Goal: Information Seeking & Learning: Learn about a topic

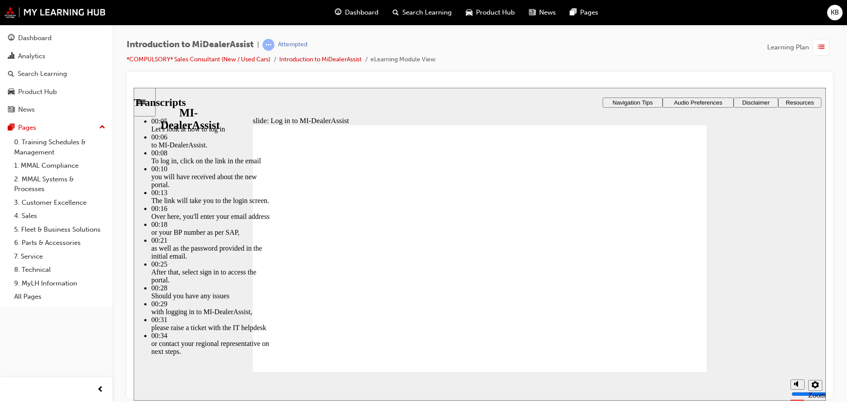
type input "42"
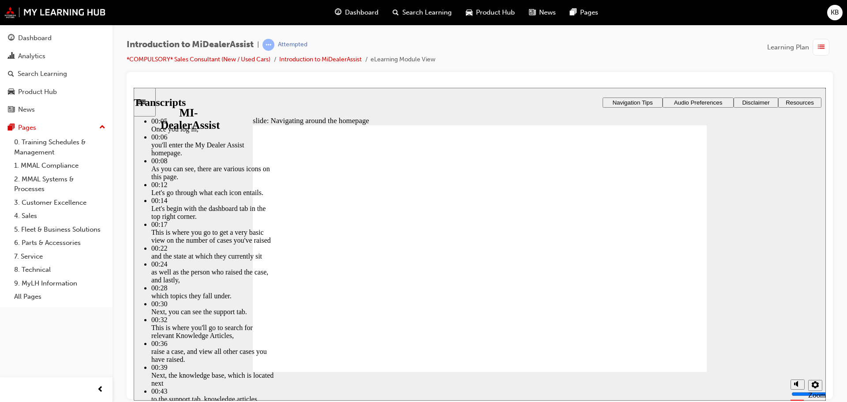
type input "144"
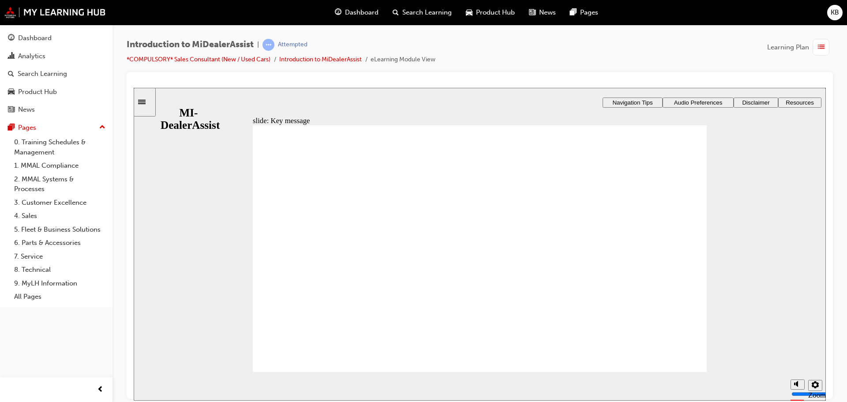
radio input "false"
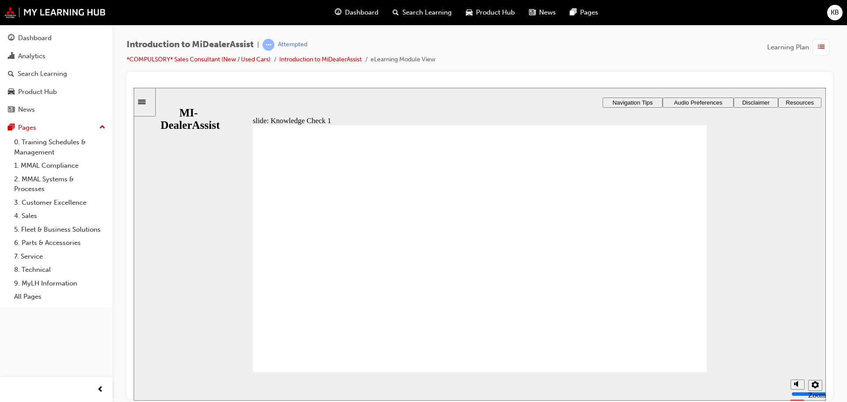
radio input "false"
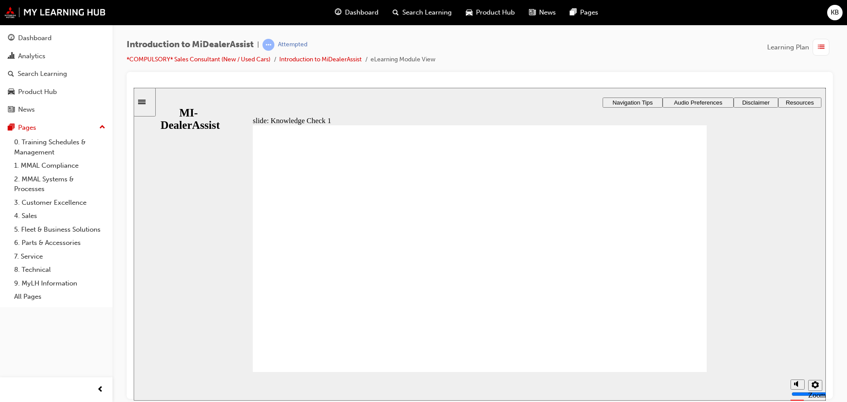
radio input "false"
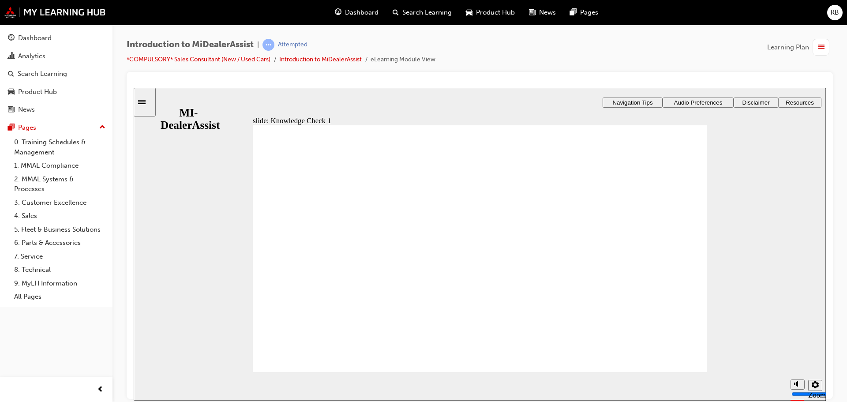
radio input "false"
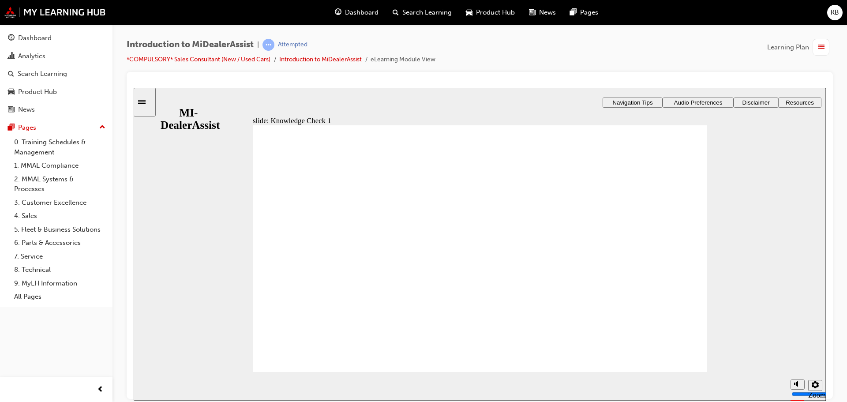
radio input "false"
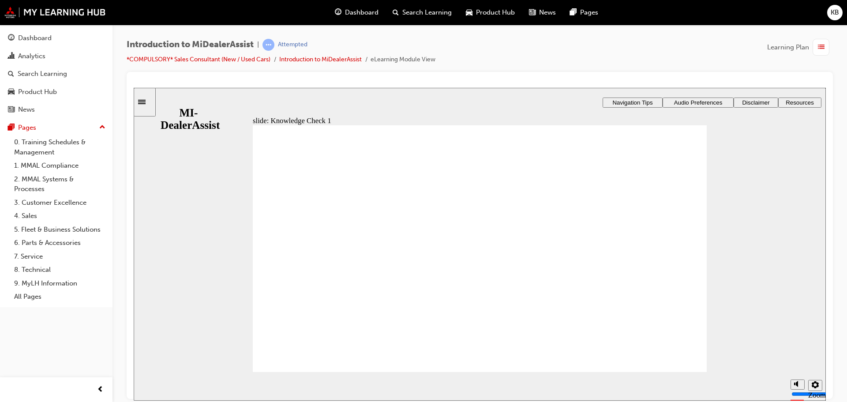
radio input "true"
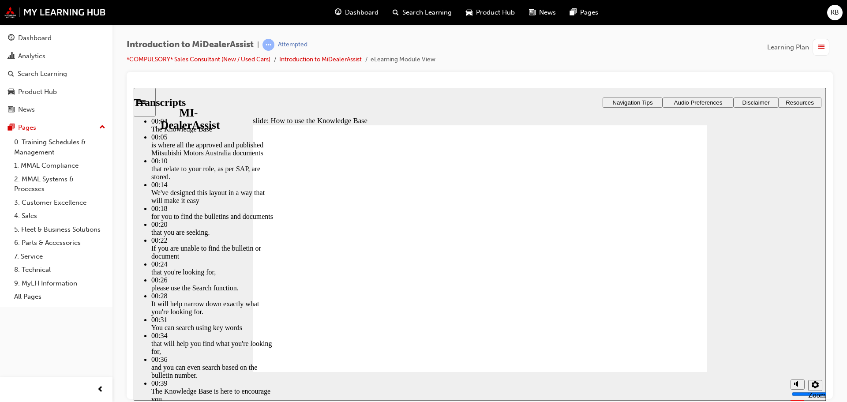
type input "51"
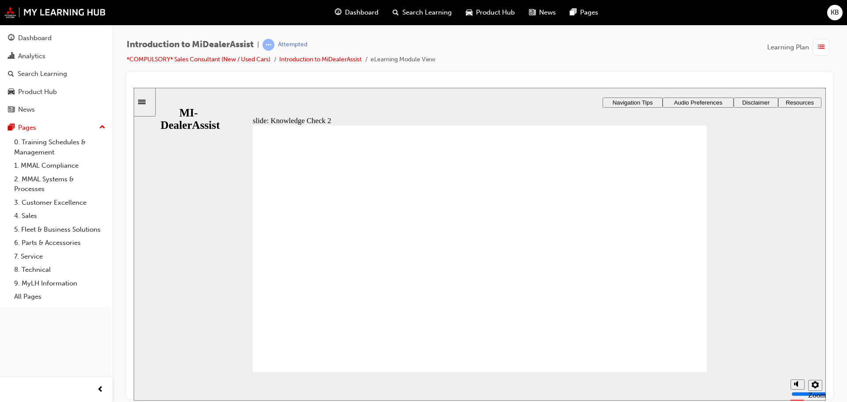
radio input "false"
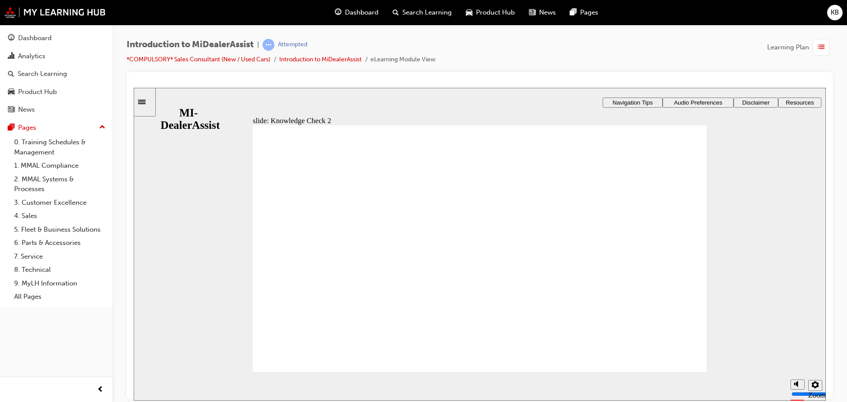
radio input "true"
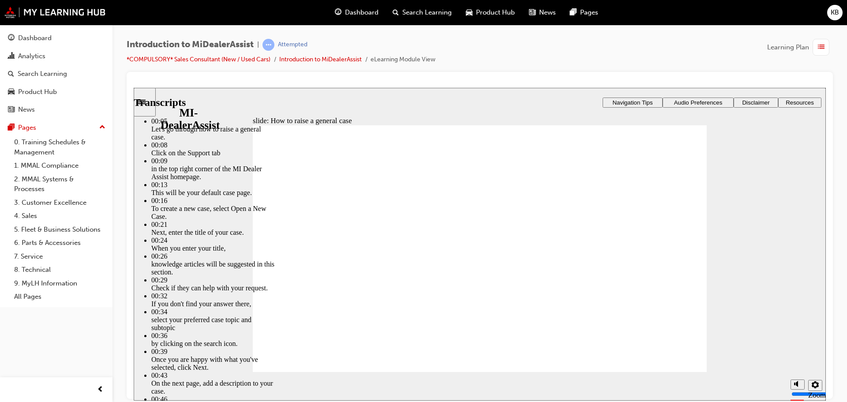
type input "85"
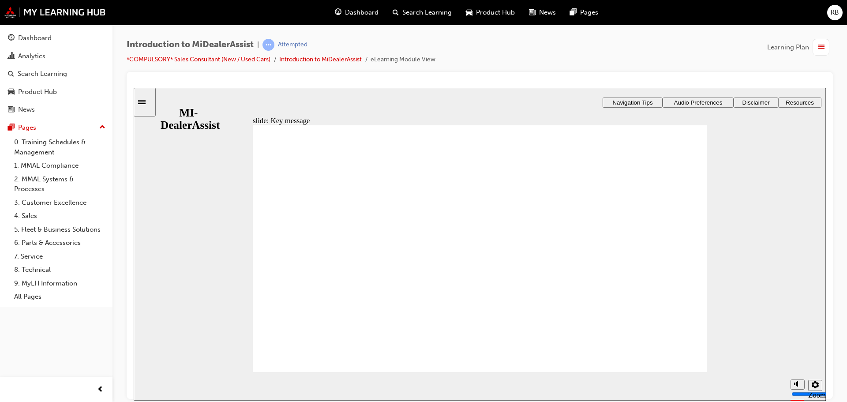
checkbox input "true"
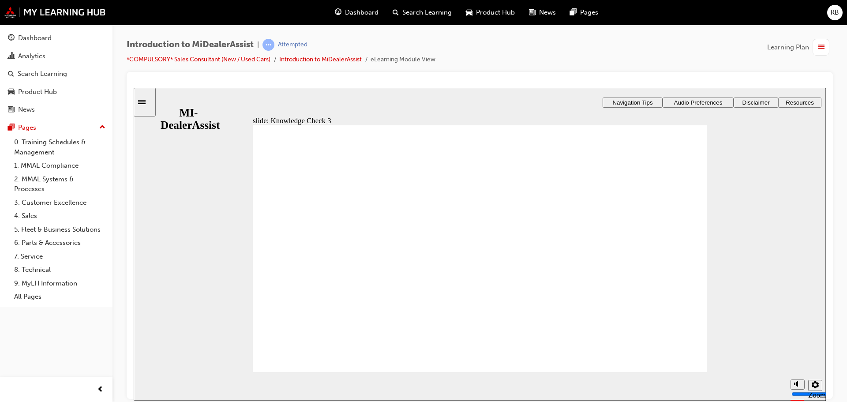
checkbox input "true"
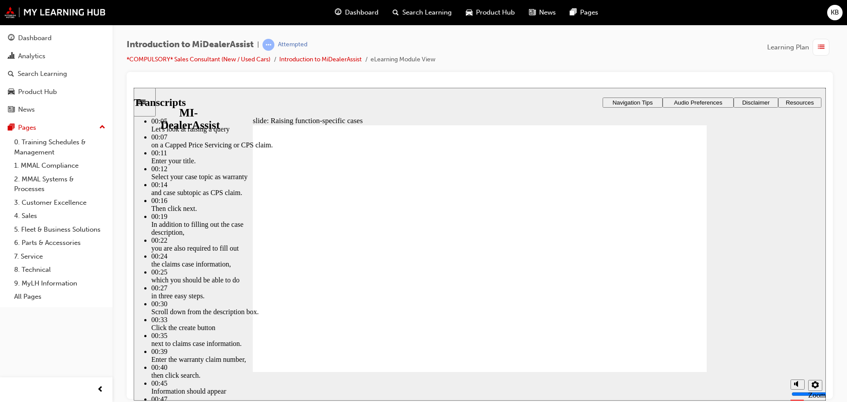
type input "80"
type input "52"
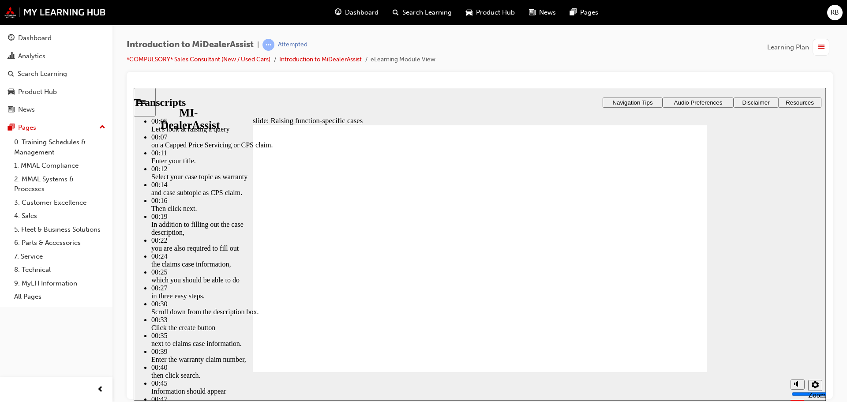
type input "80"
type input "46"
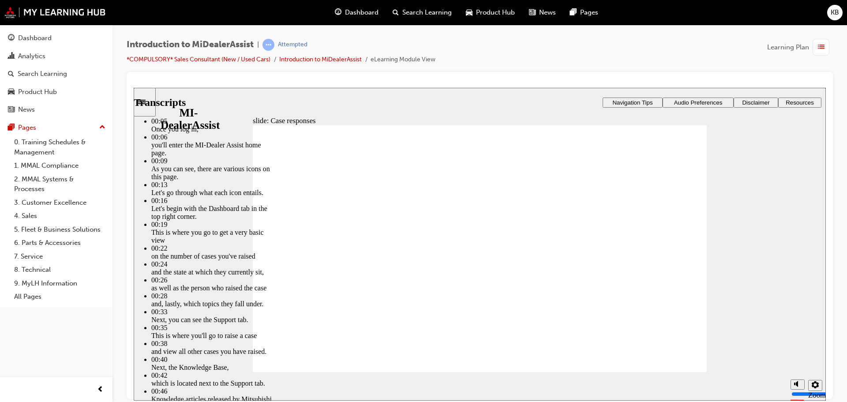
type input "1"
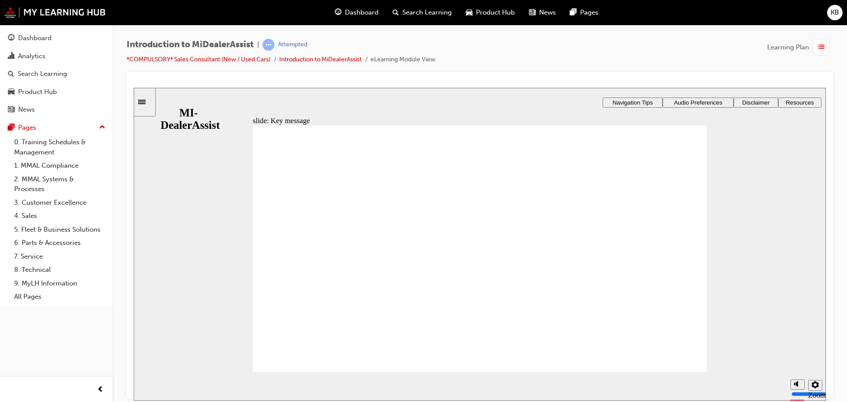
radio input "true"
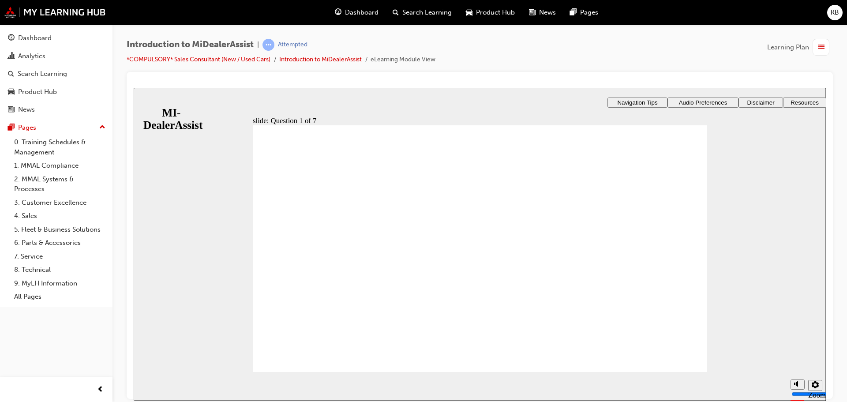
radio input "true"
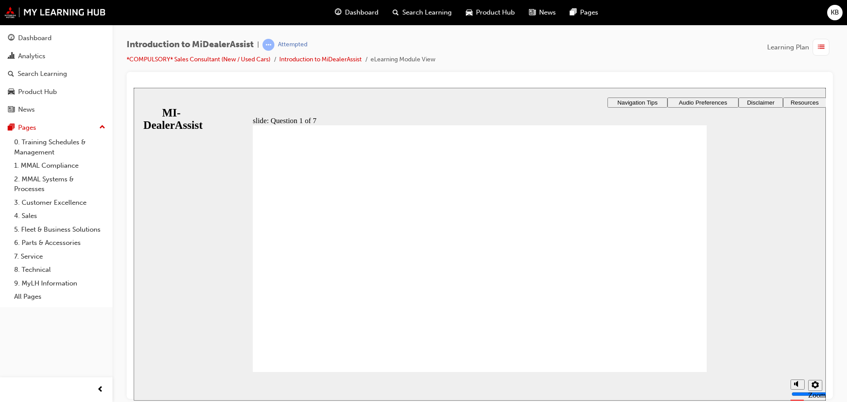
radio input "true"
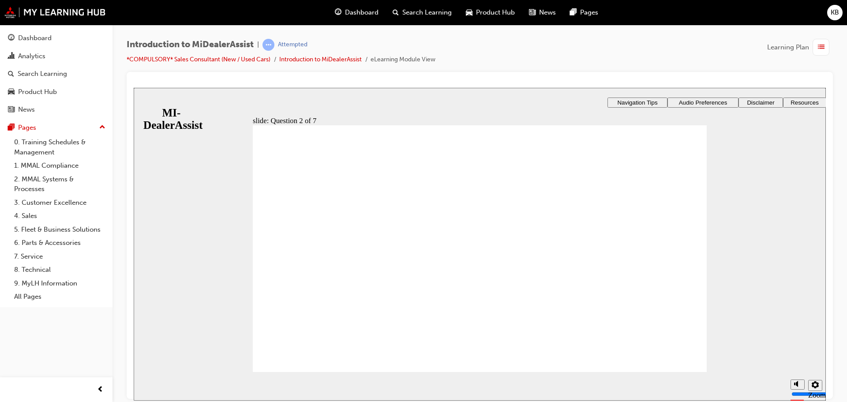
radio input "true"
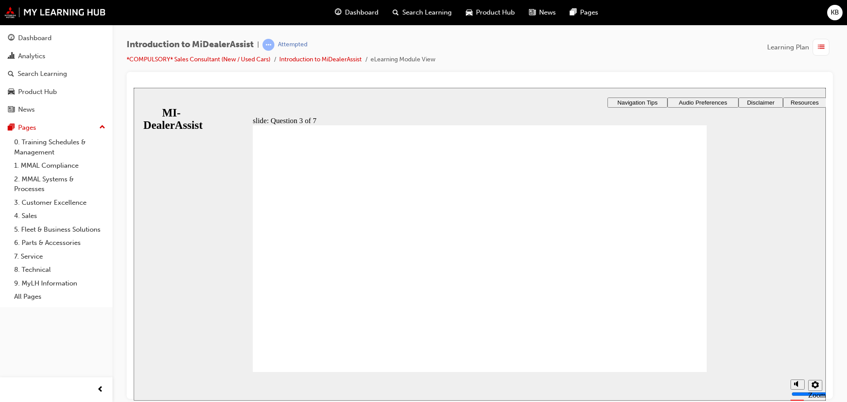
click at [635, 262] on div "slide: Question 4 of 7 Support tab Knowledge Base Notifications Cases Awaiting …" at bounding box center [480, 279] width 692 height 384
drag, startPoint x: 628, startPoint y: 326, endPoint x: 556, endPoint y: 345, distance: 73.9
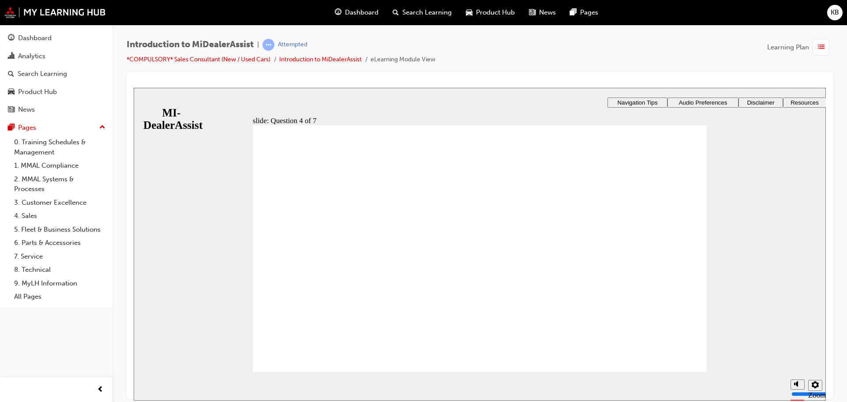
radio input "true"
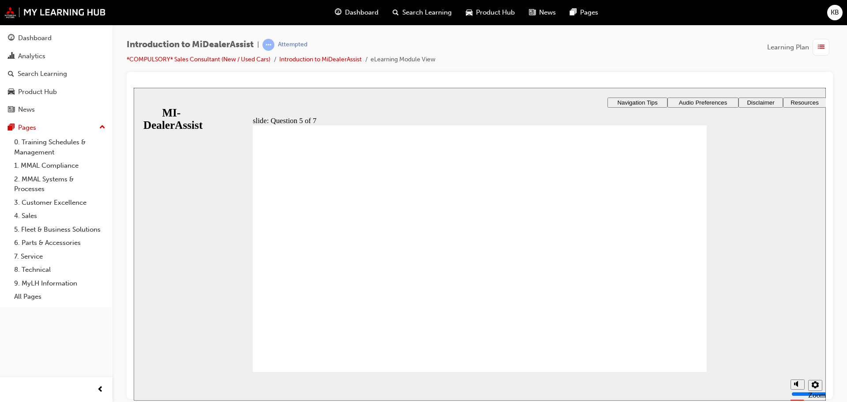
checkbox input "false"
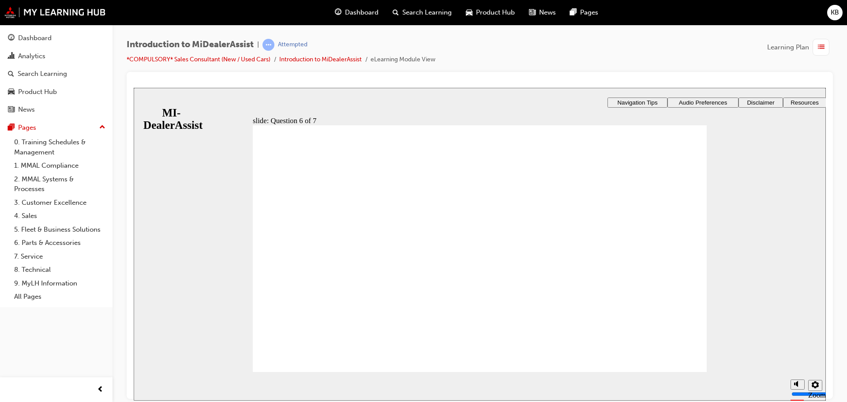
checkbox input "true"
checkbox input "false"
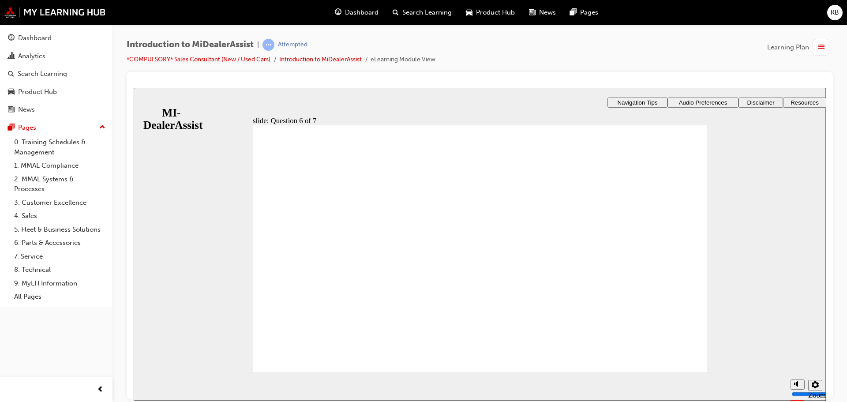
checkbox input "true"
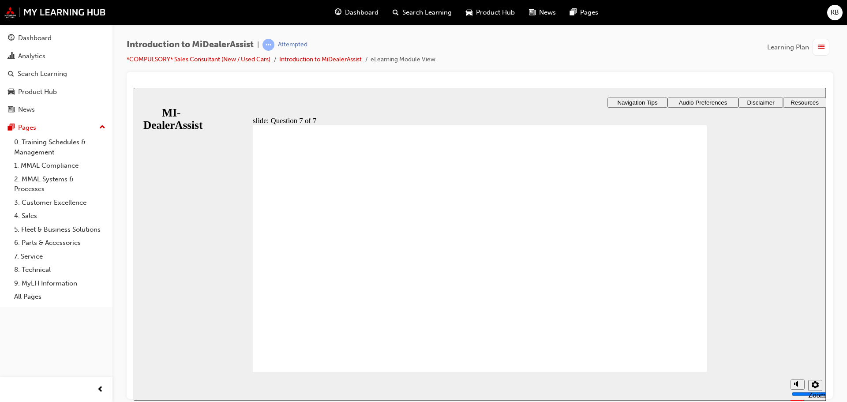
radio input "true"
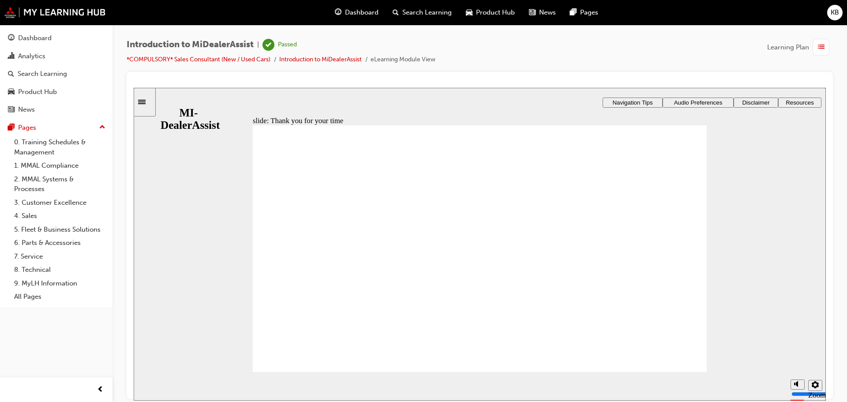
click at [30, 38] on div "Dashboard" at bounding box center [35, 38] width 34 height 10
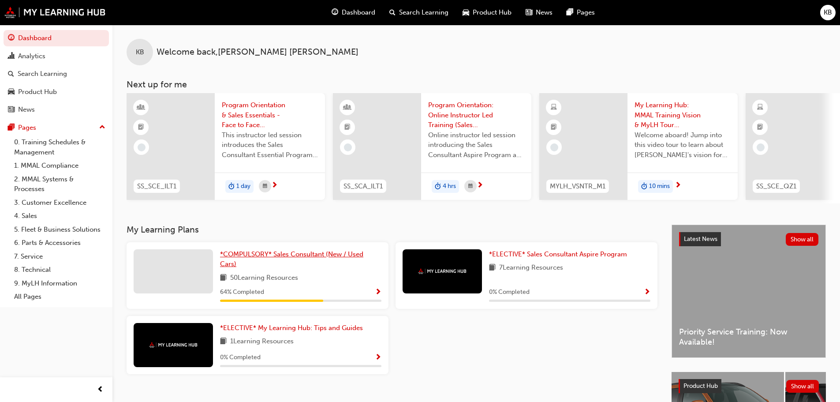
click at [263, 257] on span "*COMPULSORY* Sales Consultant (New / Used Cars)" at bounding box center [291, 259] width 143 height 18
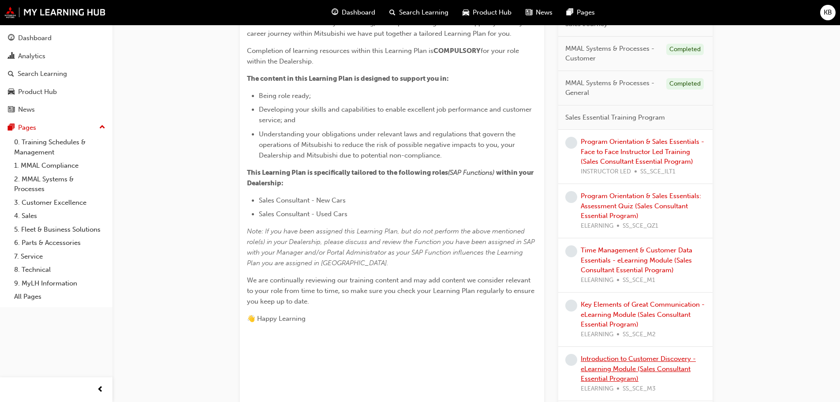
scroll to position [200, 0]
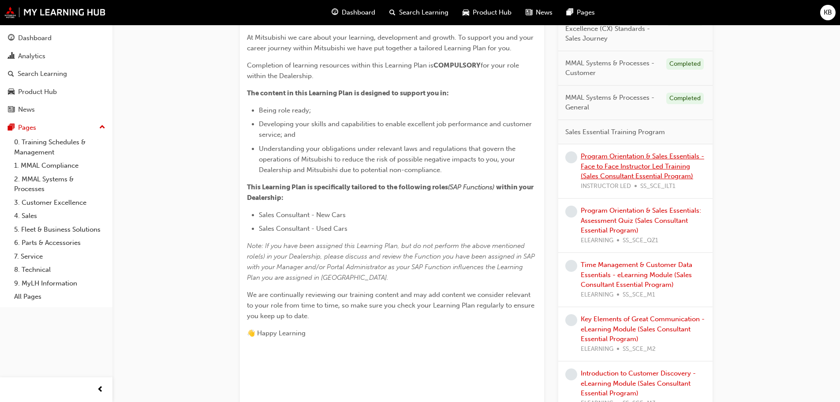
click at [618, 163] on link "Program Orientation & Sales Essentials - Face to Face Instructor Led Training (…" at bounding box center [643, 166] width 124 height 28
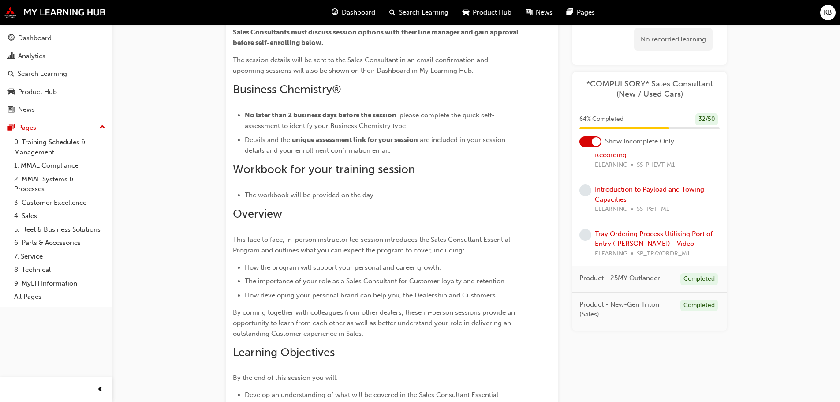
scroll to position [706, 0]
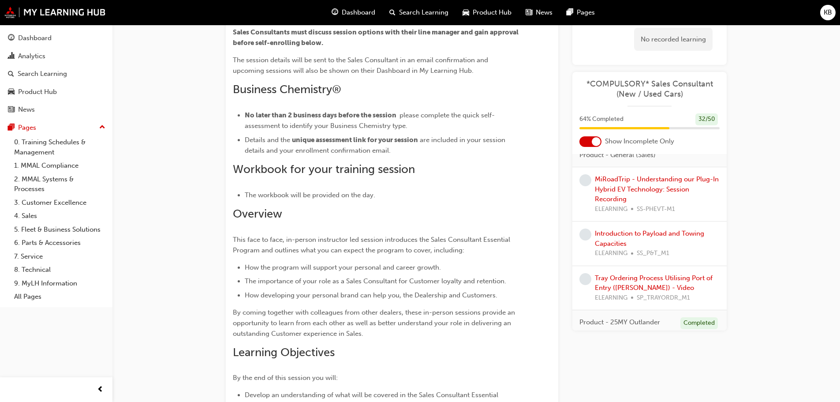
click at [637, 183] on div "MiRoadTrip - Understanding our Plug-In Hybrid EV Technology: Session Recording …" at bounding box center [657, 194] width 125 height 40
click at [640, 181] on link "MiRoadTrip - Understanding our Plug-In Hybrid EV Technology: Session Recording" at bounding box center [657, 189] width 124 height 28
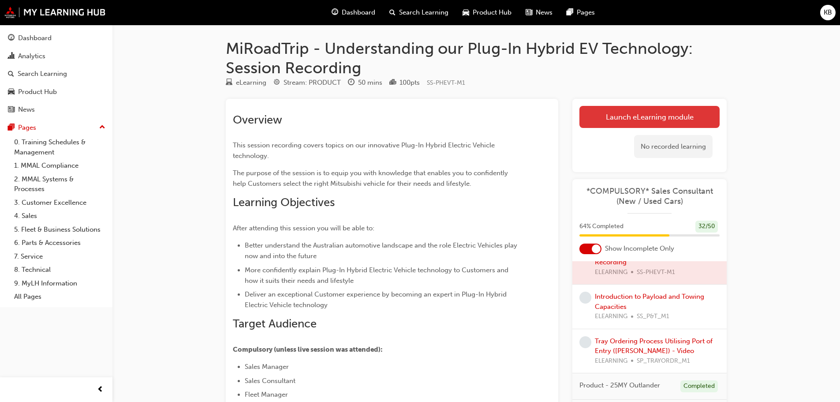
click at [613, 122] on link "Launch eLearning module" at bounding box center [650, 117] width 140 height 22
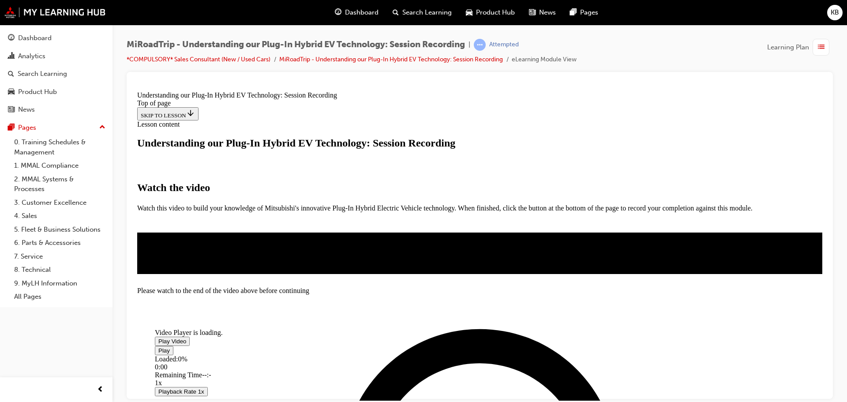
click at [158, 337] on span "Video player" at bounding box center [158, 340] width 0 height 7
click at [180, 401] on span "2x" at bounding box center [175, 406] width 7 height 7
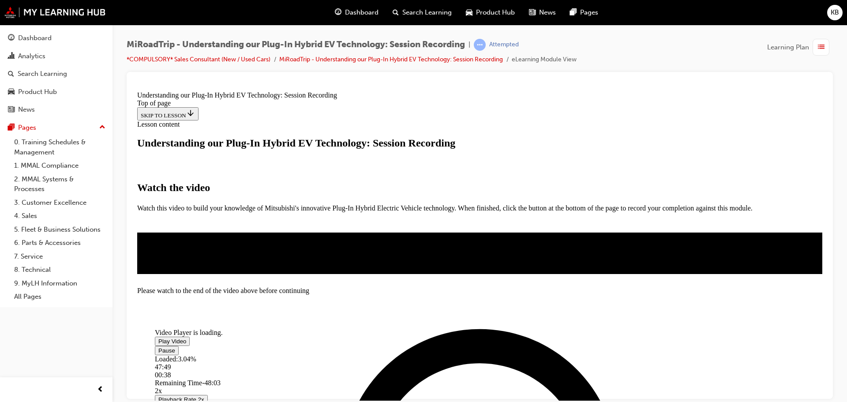
click at [565, 355] on div "Loaded : 3.04% 47:49 00:38" at bounding box center [437, 367] width 565 height 24
click at [566, 355] on div "Loaded : 3.07% 47:53 00:39" at bounding box center [437, 367] width 565 height 24
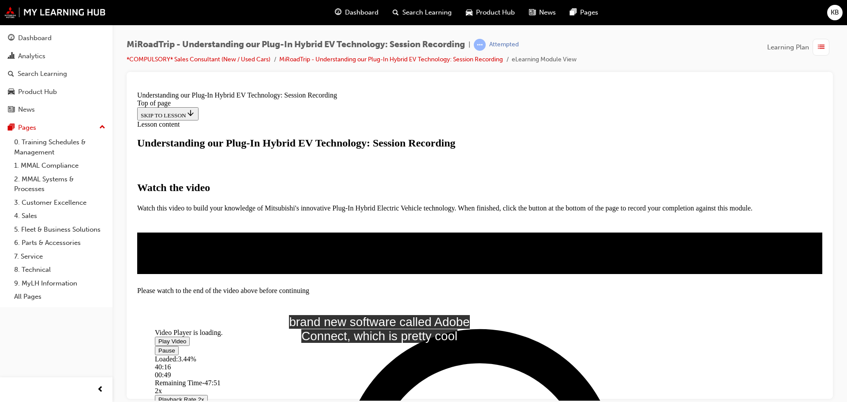
scroll to position [176, 0]
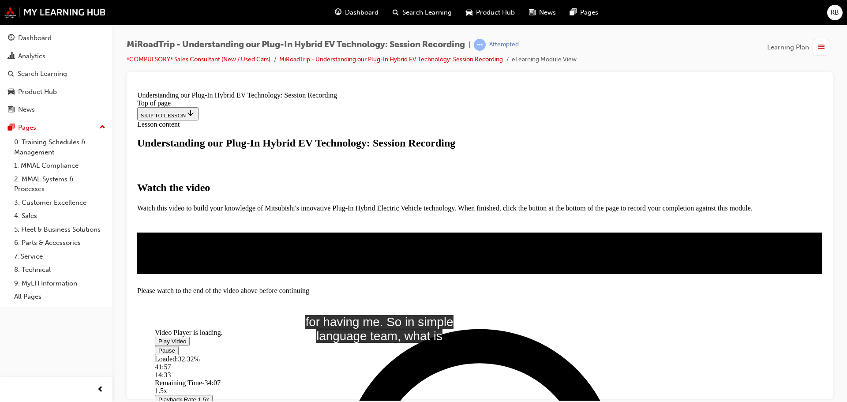
click at [158, 347] on span "Video player" at bounding box center [158, 350] width 0 height 7
click at [158, 337] on span "Video player" at bounding box center [158, 340] width 0 height 7
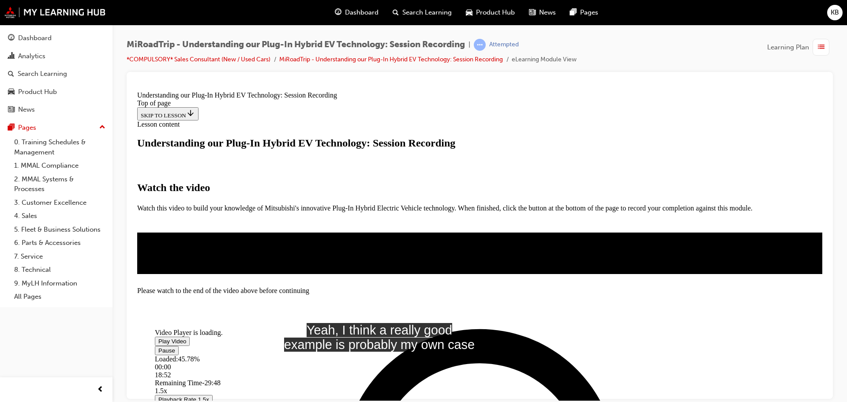
scroll to position [159, 0]
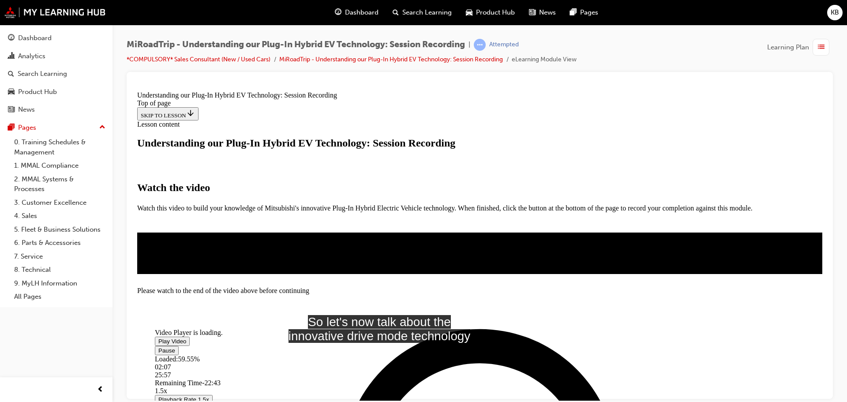
click at [158, 347] on span "Video player" at bounding box center [158, 350] width 0 height 7
click at [158, 337] on span "Video player" at bounding box center [158, 340] width 0 height 7
click at [158, 347] on span "Video player" at bounding box center [158, 350] width 0 height 7
click at [158, 337] on span "Video player" at bounding box center [158, 340] width 0 height 7
click at [287, 252] on video "Video player" at bounding box center [221, 285] width 132 height 66
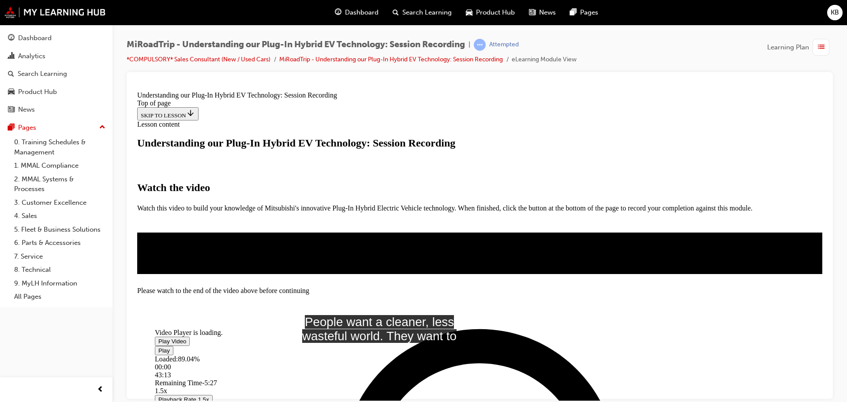
click at [158, 337] on span "Video player" at bounding box center [158, 340] width 0 height 7
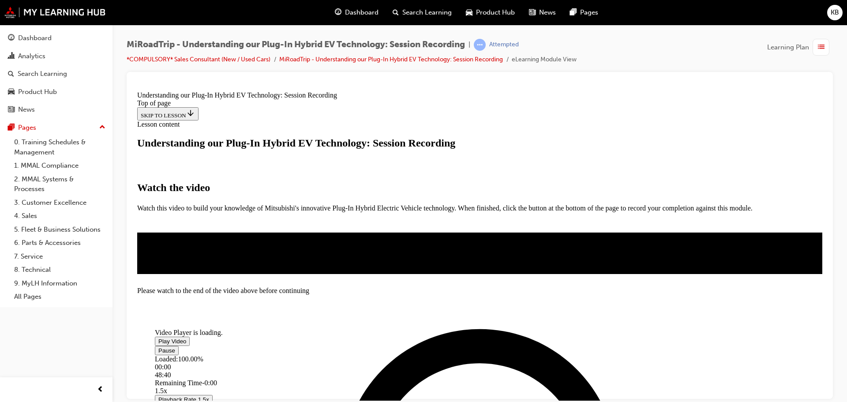
scroll to position [235, 0]
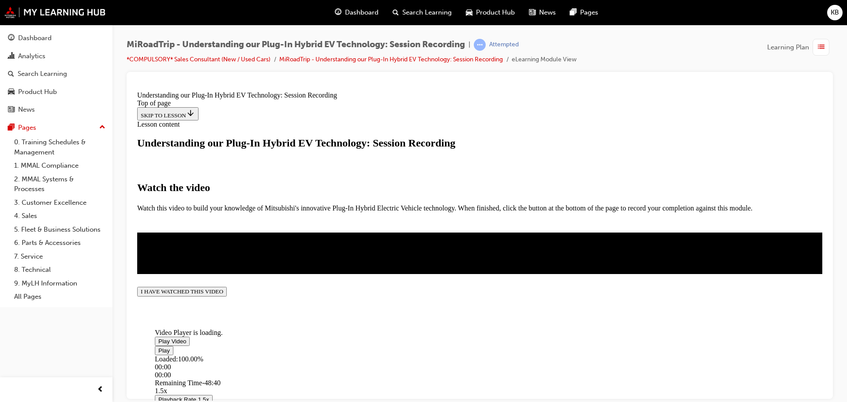
click at [227, 296] on button "I HAVE WATCHED THIS VIDEO" at bounding box center [182, 291] width 90 height 10
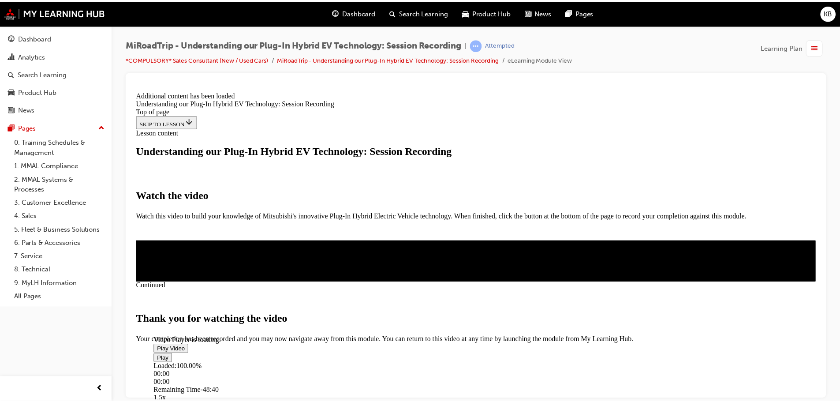
scroll to position [308, 0]
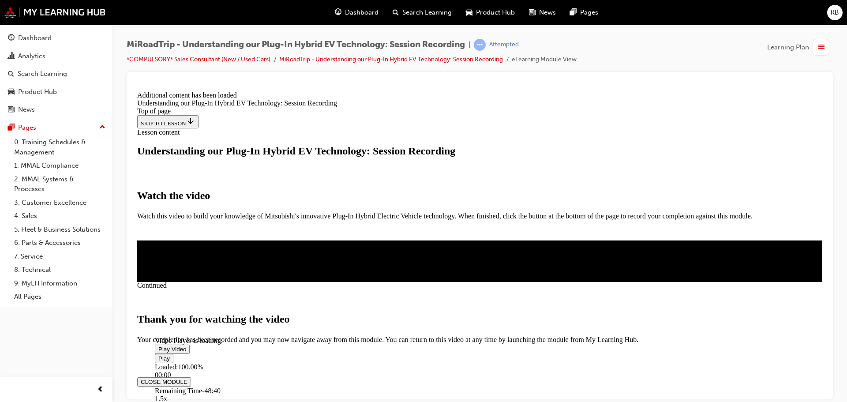
click at [191, 377] on button "CLOSE MODULE" at bounding box center [164, 381] width 54 height 9
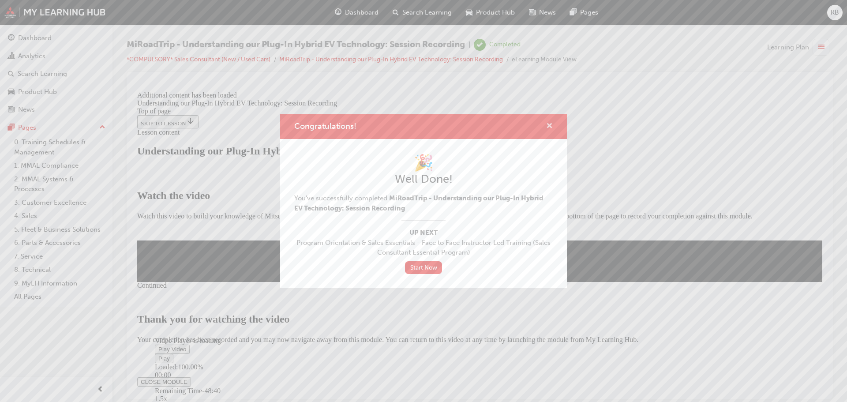
click at [548, 127] on span "cross-icon" at bounding box center [549, 127] width 7 height 8
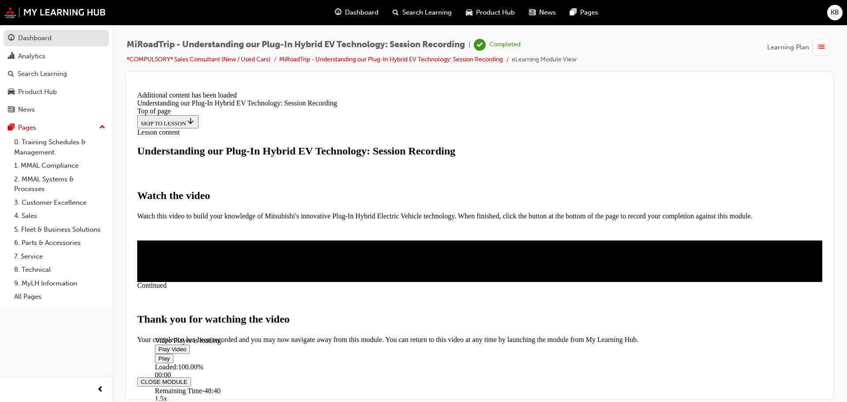
click at [62, 40] on div "Dashboard" at bounding box center [56, 38] width 97 height 11
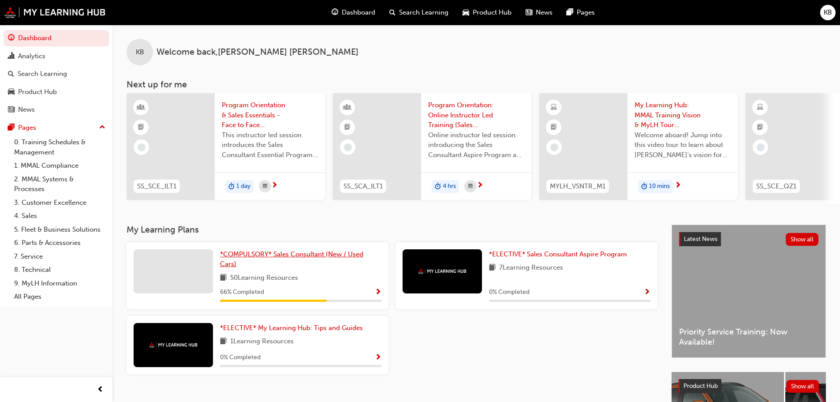
click at [305, 259] on span "*COMPULSORY* Sales Consultant (New / Used Cars)" at bounding box center [291, 259] width 143 height 18
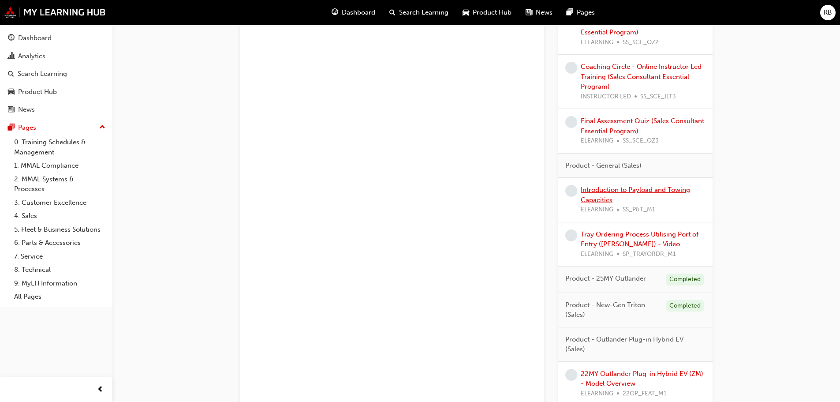
scroll to position [662, 0]
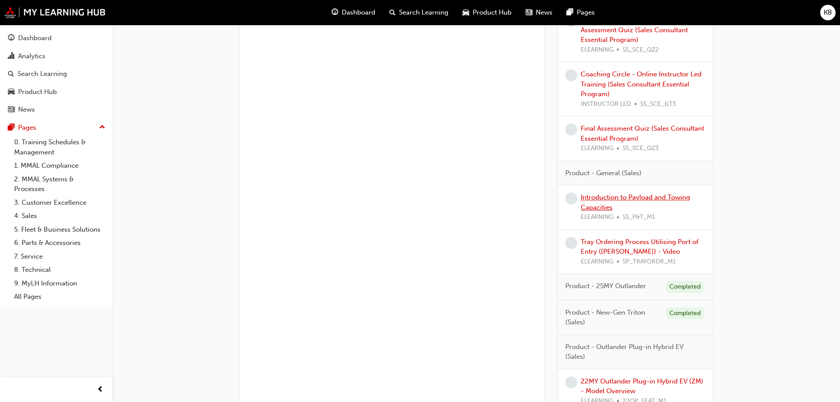
click at [599, 200] on link "Introduction to Payload and Towing Capacities" at bounding box center [635, 202] width 109 height 18
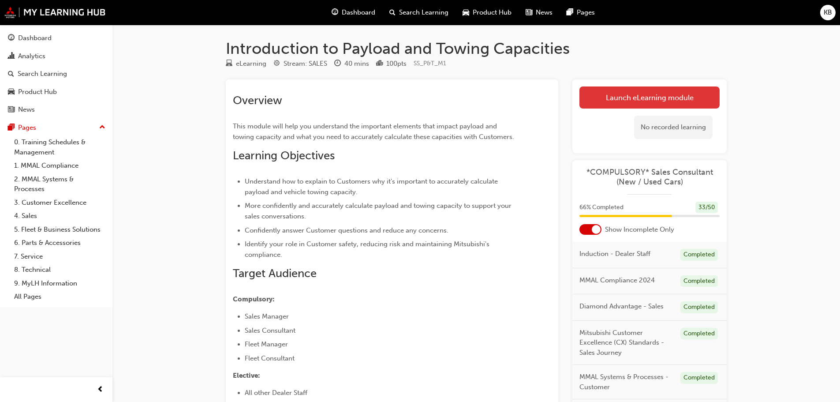
click at [602, 101] on link "Launch eLearning module" at bounding box center [650, 97] width 140 height 22
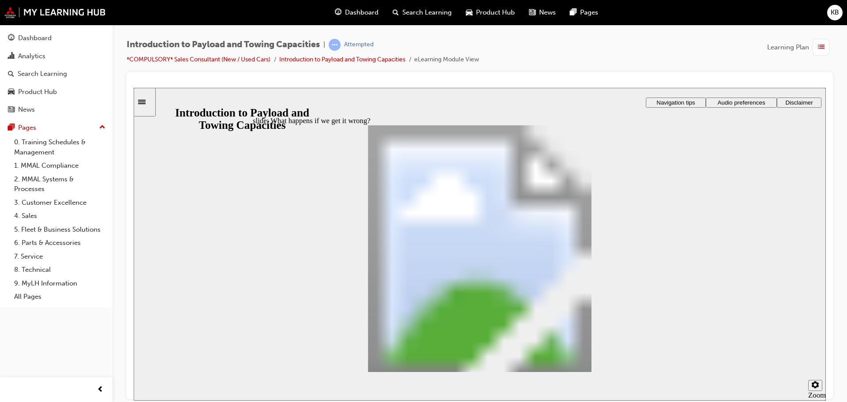
drag, startPoint x: 432, startPoint y: 316, endPoint x: 428, endPoint y: 311, distance: 5.6
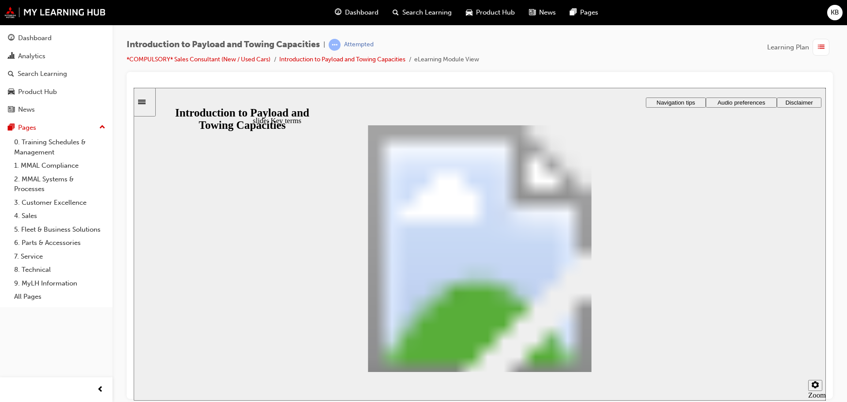
drag, startPoint x: 677, startPoint y: 157, endPoint x: 544, endPoint y: 211, distance: 143.4
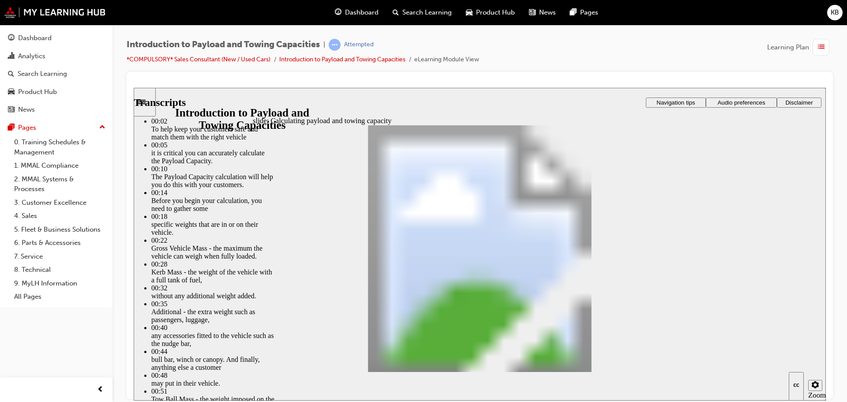
type input "2"
type input "5"
type input "2"
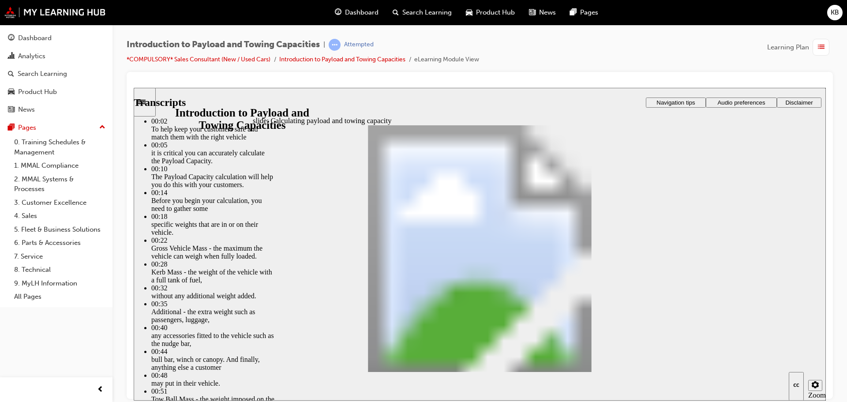
type input "5"
type input "3"
type input "5"
type input "3"
type input "5"
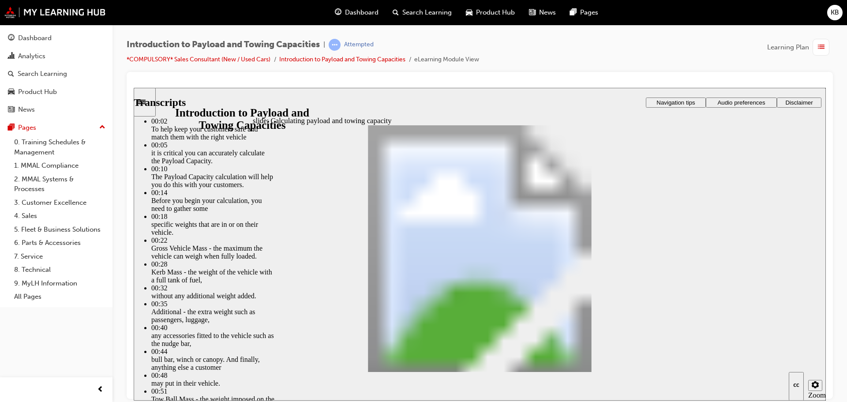
type input "3"
type input "5"
type input "3"
type input "5"
type input "3"
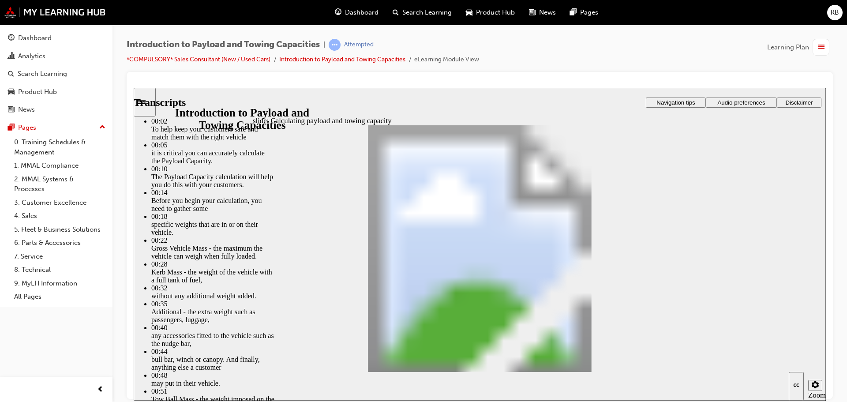
type input "5"
type input "3"
type input "5"
type input "4"
type input "5"
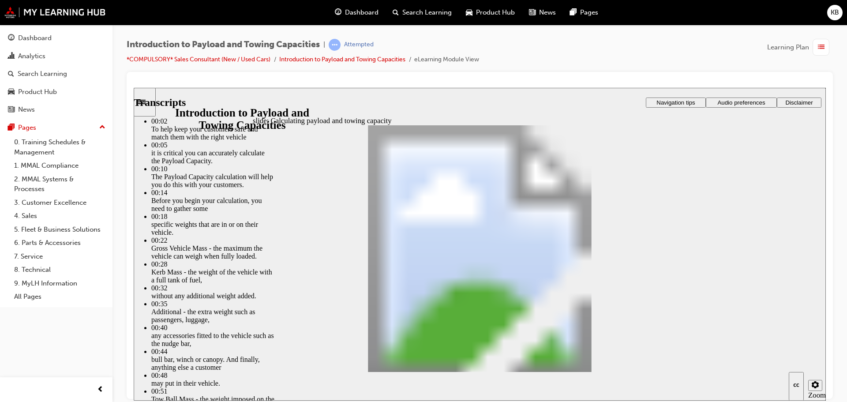
type input "4"
type input "5"
type input "4"
type input "5"
type input "4"
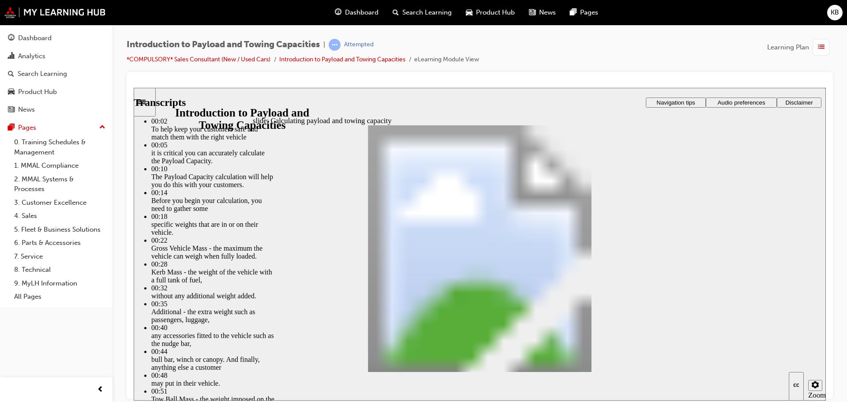
type input "5"
type input "4"
type input "6"
type input "5"
type input "6"
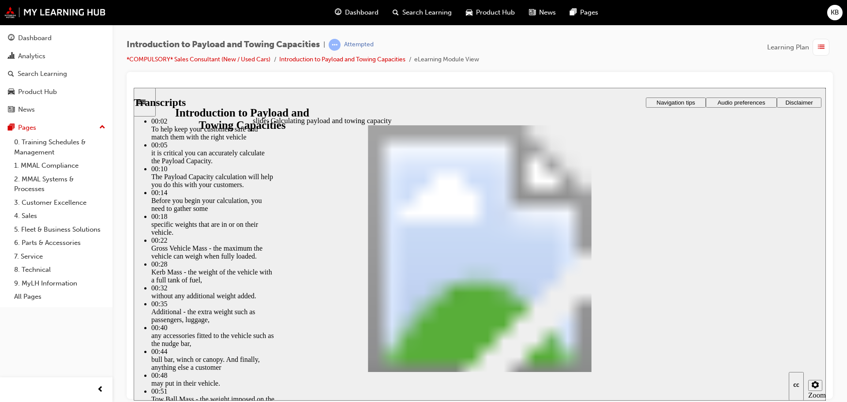
type input "5"
type input "6"
type input "5"
type input "6"
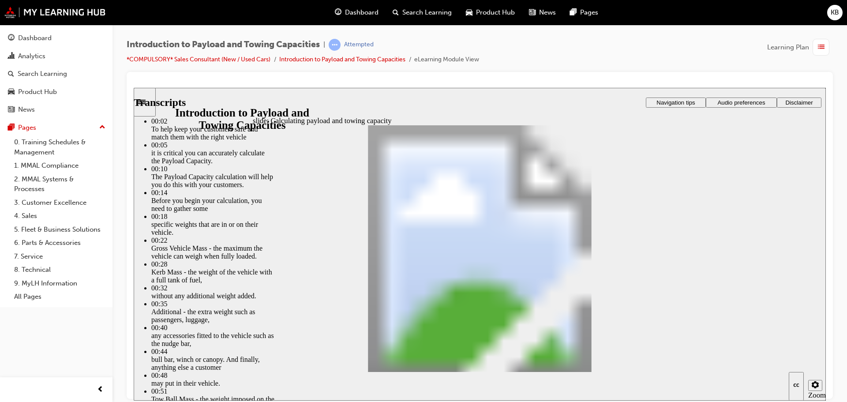
type input "5"
type input "6"
type input "5"
type input "6"
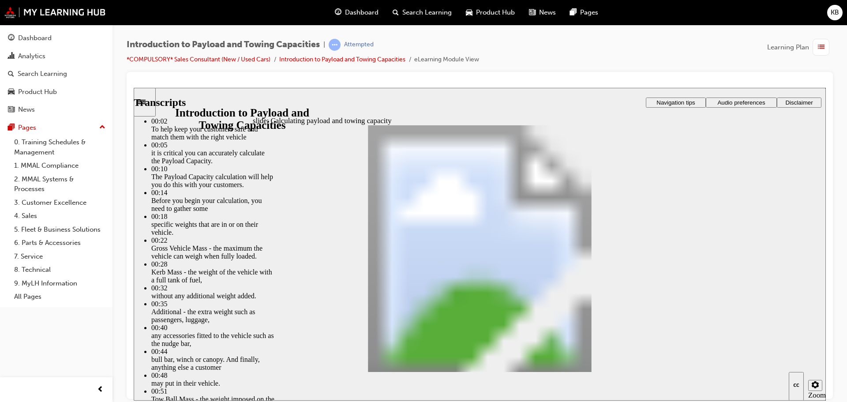
type input "6"
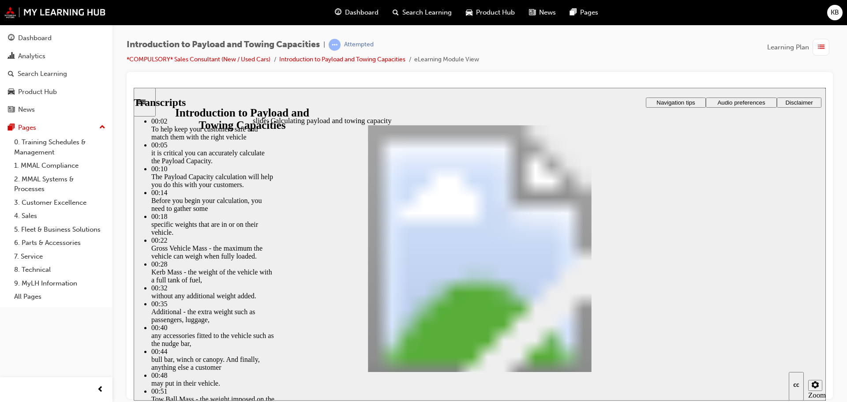
type input "7"
type input "6"
type input "7"
type input "6"
type input "7"
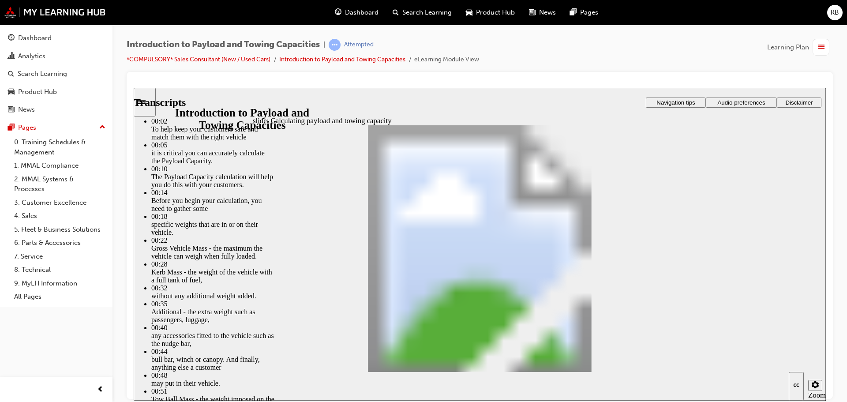
type input "6"
type input "7"
type input "6"
type input "8"
type input "6"
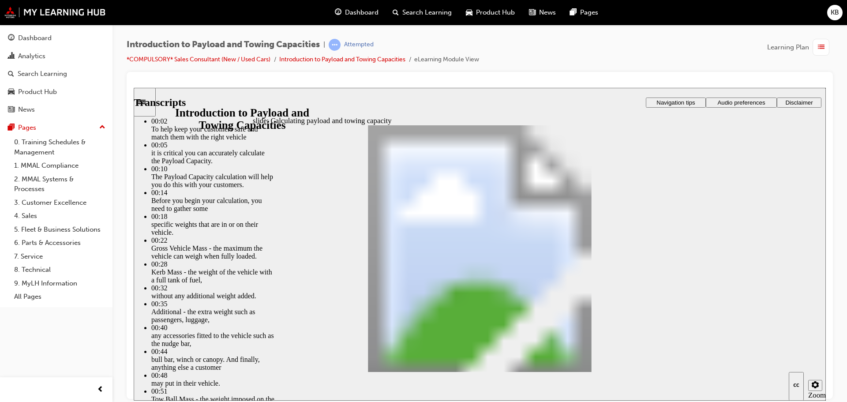
type input "8"
type input "6"
type input "8"
type input "6"
type input "8"
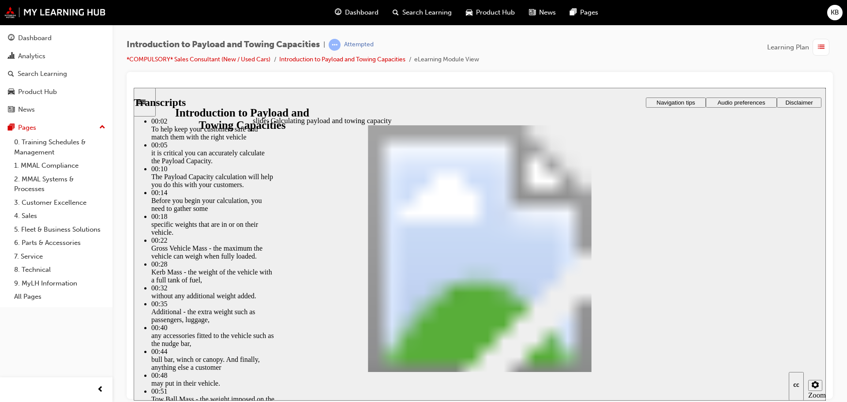
type input "6"
type input "9"
type input "6"
type input "9"
type input "6"
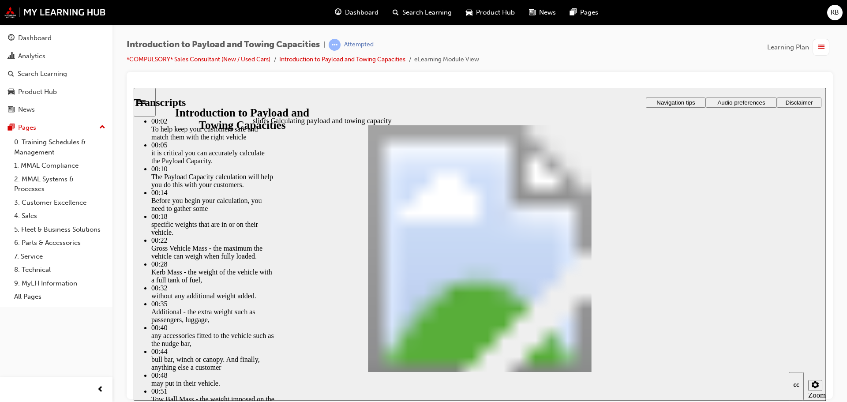
type input "9"
type input "6"
type input "9"
type input "6"
type input "10"
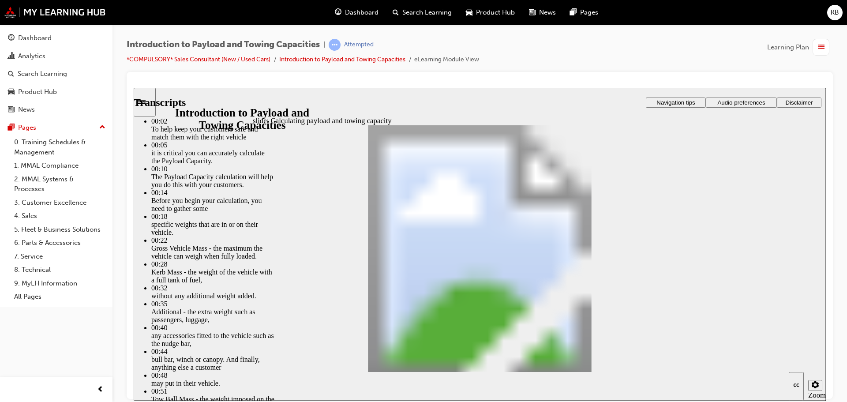
type input "6"
type input "10"
type input "6"
type input "10"
type input "6"
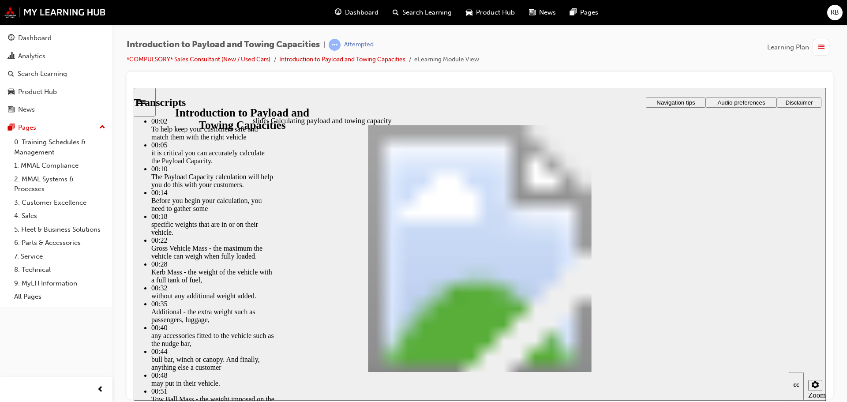
type input "11"
type input "6"
type input "11"
type input "6"
type input "11"
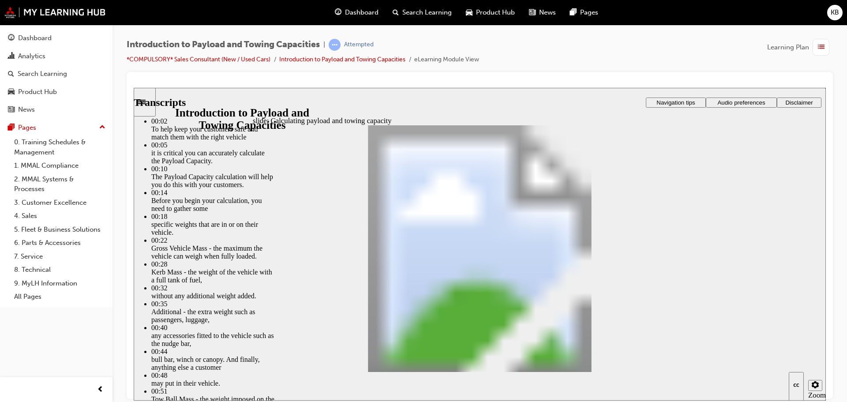
type input "6"
type input "11"
type input "6"
type input "12"
type input "6"
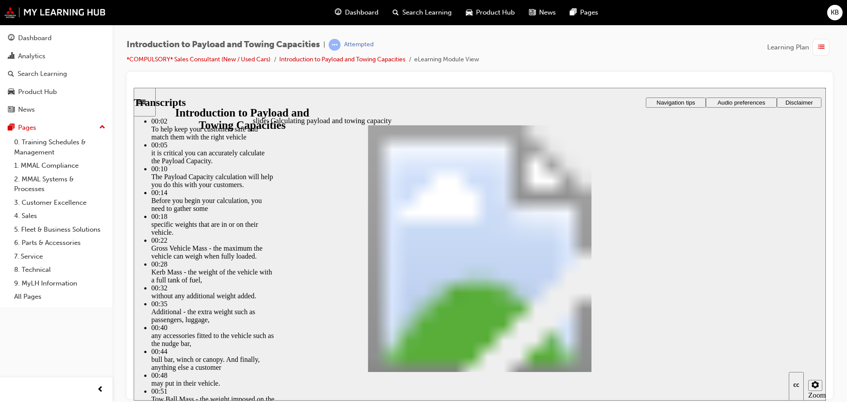
type input "12"
type input "6"
type input "12"
type input "6"
type input "12"
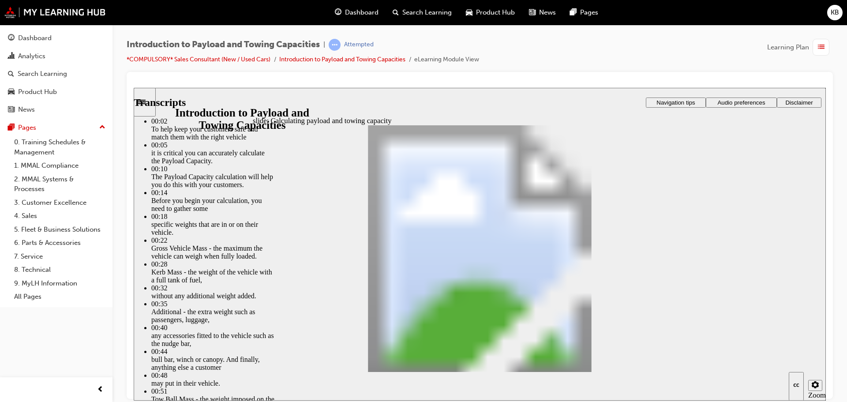
type input "6"
type input "13"
type input "6"
type input "13"
type input "6"
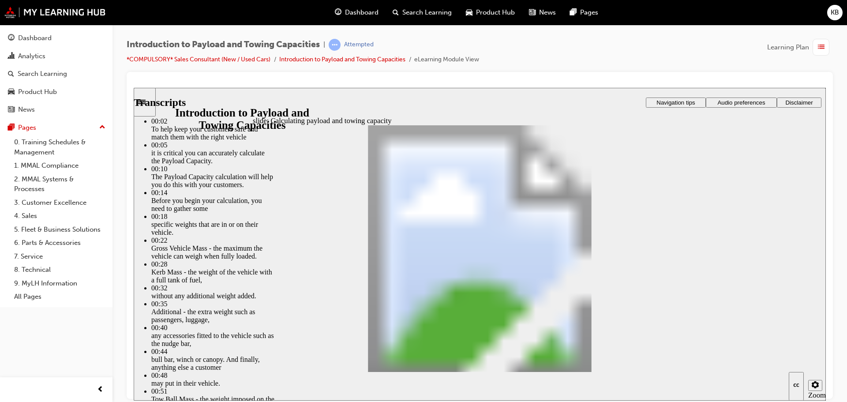
type input "13"
type input "6"
type input "13"
type input "6"
type input "14"
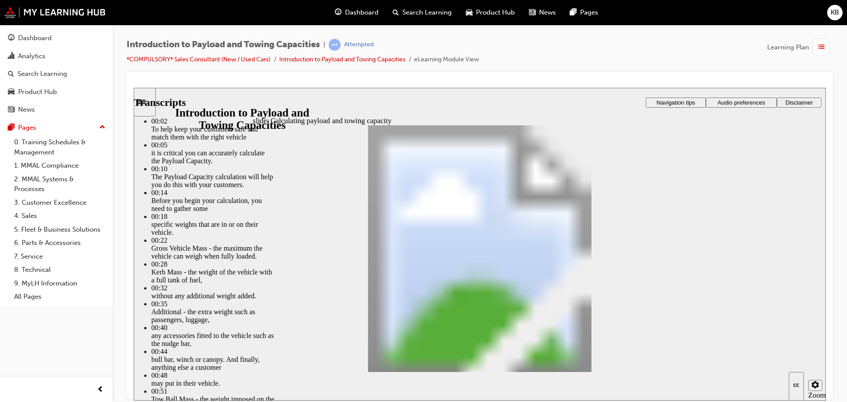
type input "6"
type input "14"
type input "6"
type input "14"
type input "6"
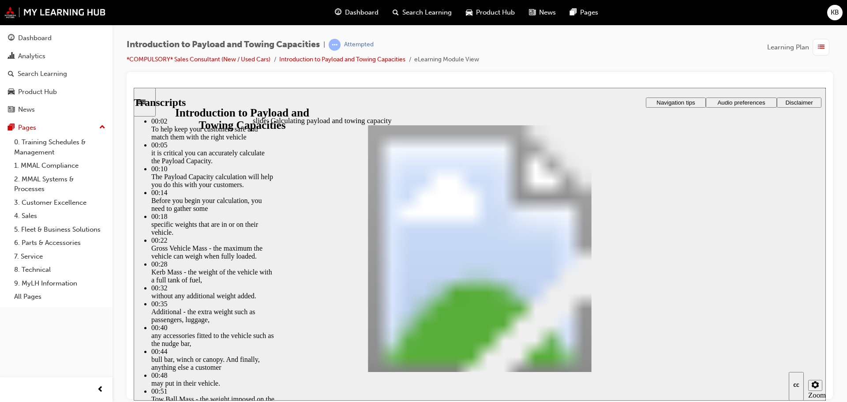
type input "14"
type input "6"
type input "15"
type input "6"
type input "15"
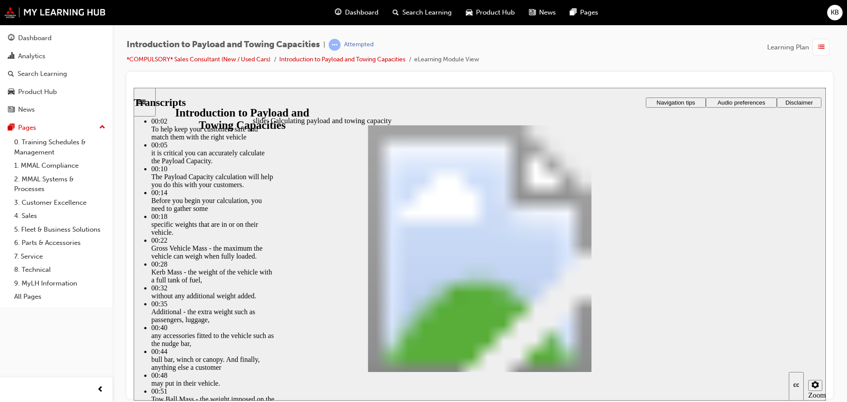
type input "6"
type input "15"
type input "6"
type input "16"
type input "6"
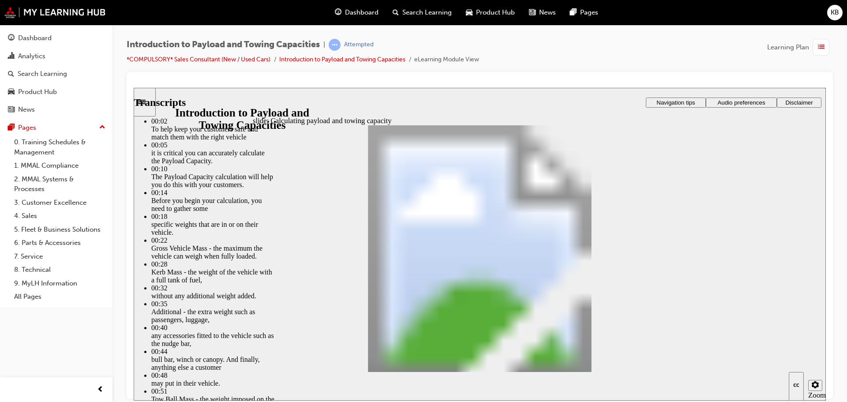
type input "16"
type input "6"
type input "16"
type input "6"
type input "16"
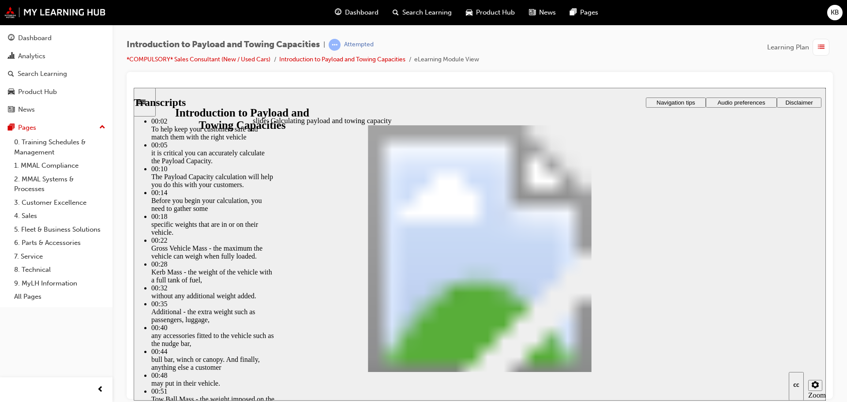
type input "6"
type input "17"
type input "6"
type input "17"
type input "6"
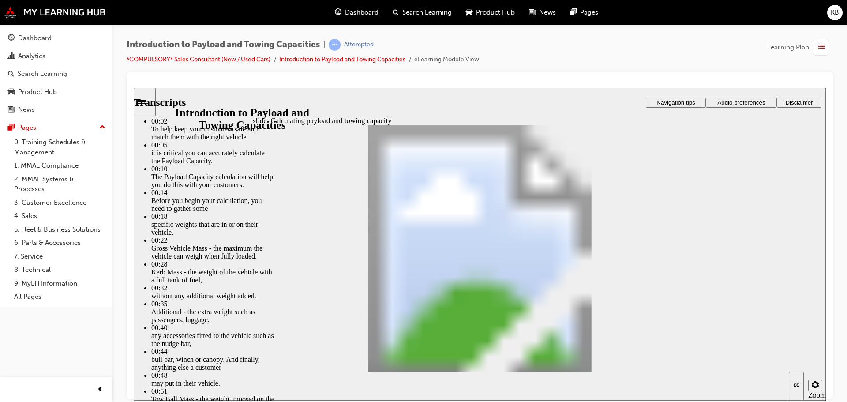
type input "17"
type input "6"
type input "17"
type input "6"
type input "18"
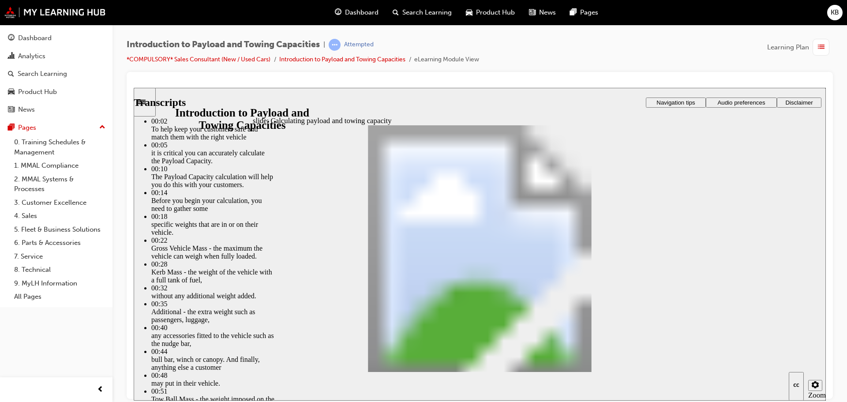
type input "6"
type input "18"
type input "6"
type input "18"
type input "6"
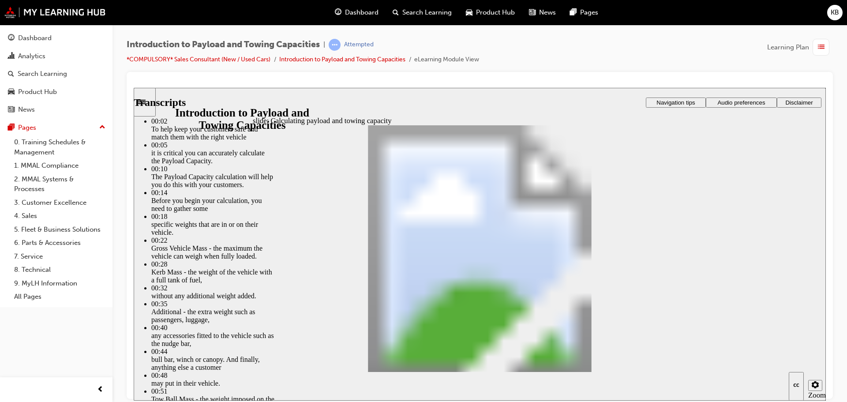
type input "18"
type input "6"
type input "19"
type input "6"
type input "19"
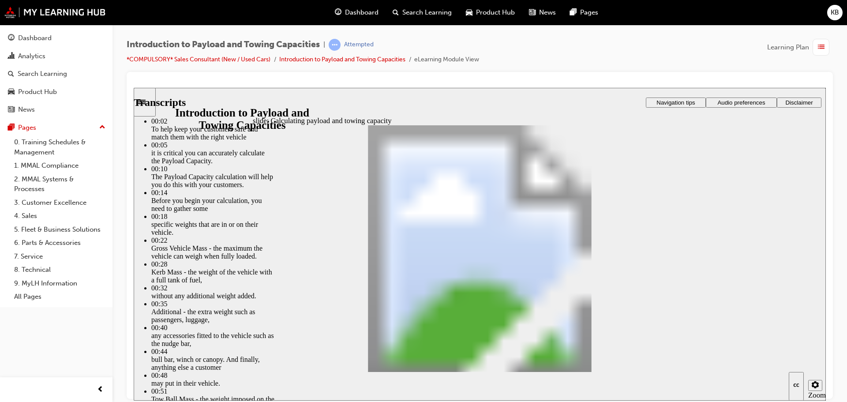
type input "6"
type input "19"
type input "6"
type input "20"
type input "6"
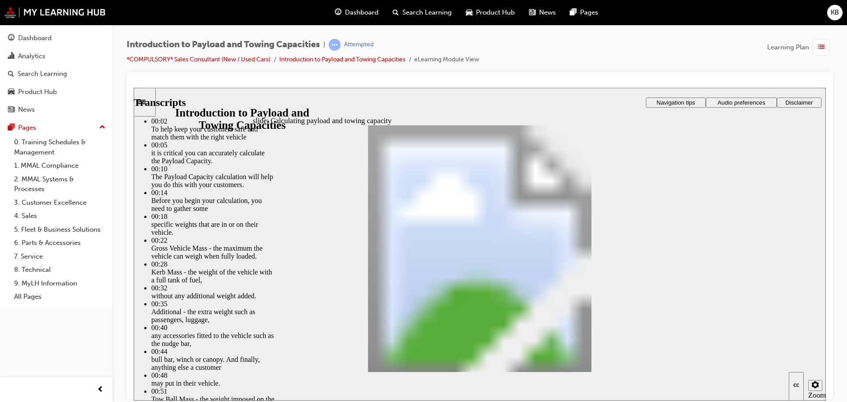
type input "20"
type input "6"
type input "20"
type input "6"
type input "20"
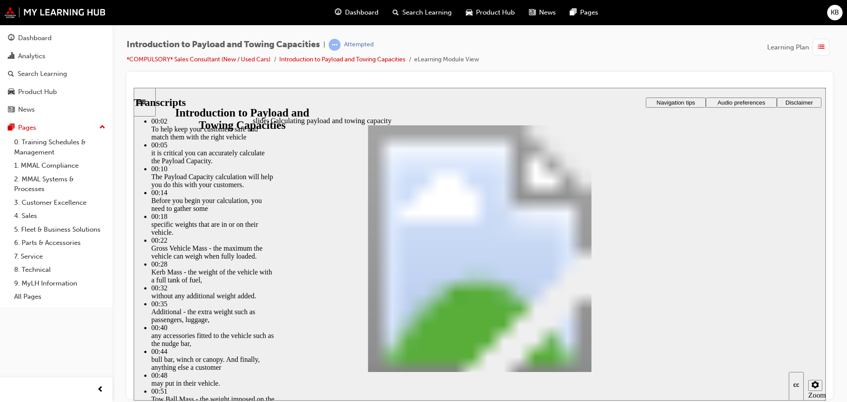
type input "6"
type input "21"
type input "6"
type input "21"
type input "6"
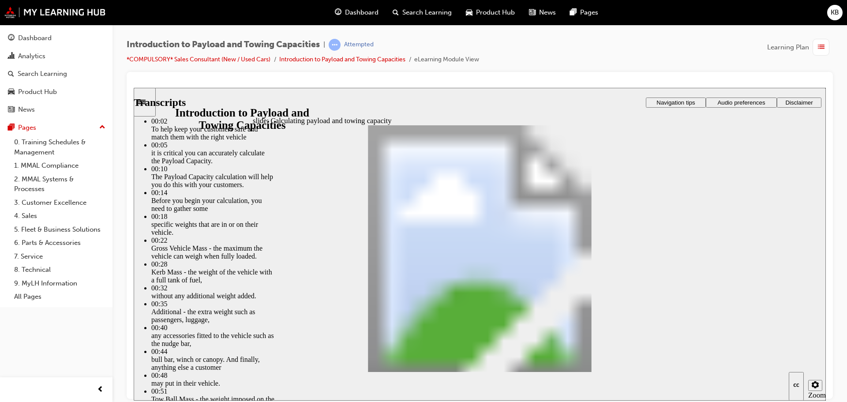
type input "21"
type input "6"
type input "21"
type input "6"
type input "22"
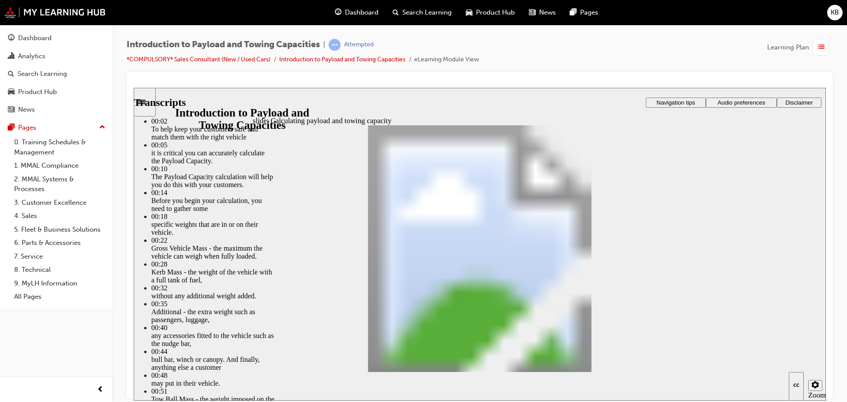
type input "6"
type input "22"
type input "6"
type input "22"
type input "6"
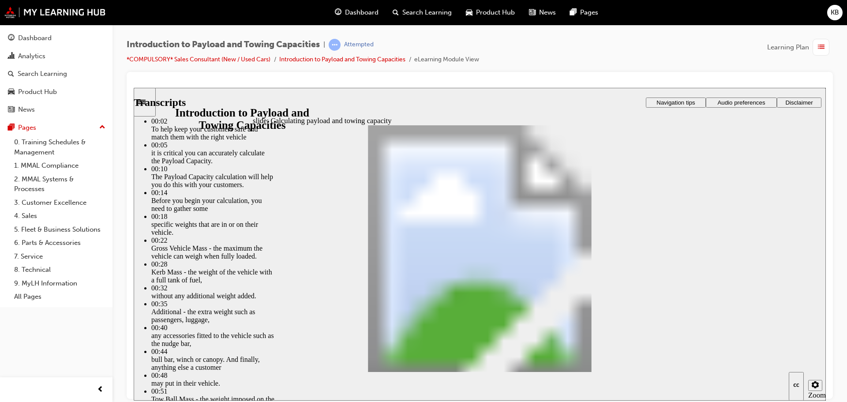
type input "22"
type input "6"
type input "23"
type input "6"
type input "23"
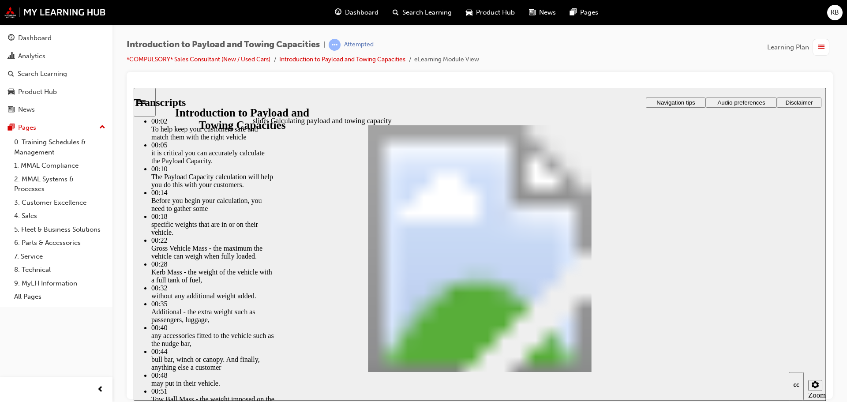
type input "6"
type input "23"
type input "6"
type input "23"
type input "6"
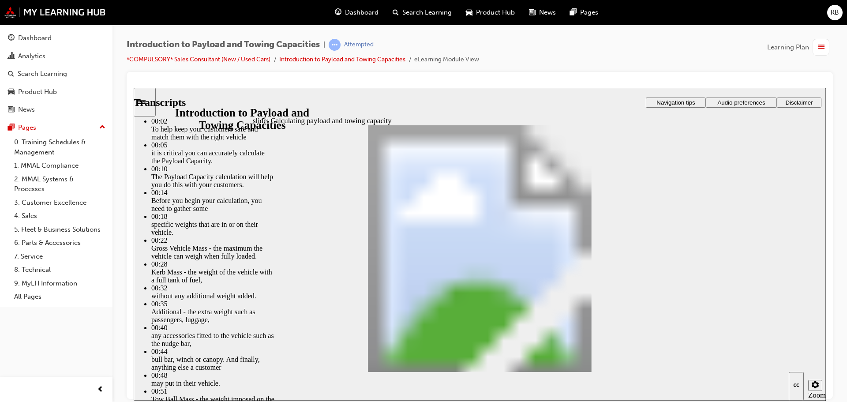
type input "24"
type input "6"
type input "24"
type input "6"
type input "24"
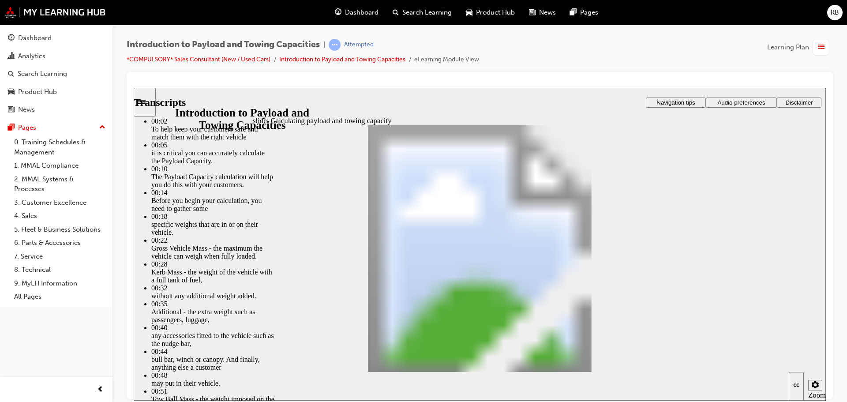
type input "6"
type input "24"
type input "6"
type input "24"
type input "6"
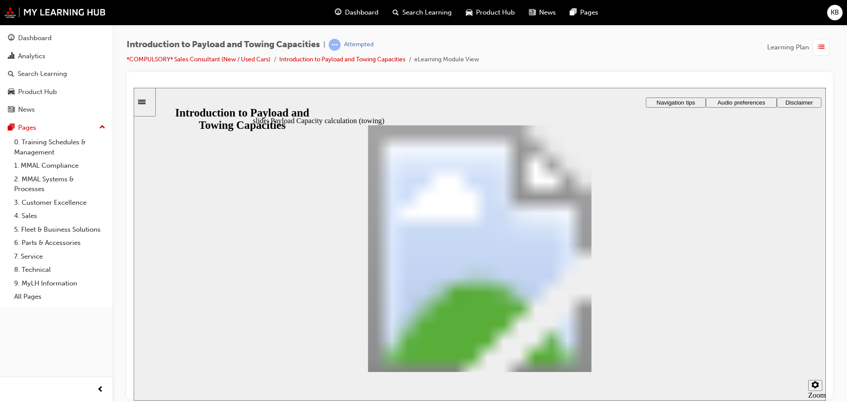
drag, startPoint x: 602, startPoint y: 205, endPoint x: 436, endPoint y: 212, distance: 165.6
drag, startPoint x: 503, startPoint y: 237, endPoint x: 400, endPoint y: 294, distance: 118.0
drag, startPoint x: 330, startPoint y: 244, endPoint x: 429, endPoint y: 287, distance: 107.9
drag, startPoint x: 632, startPoint y: 240, endPoint x: 469, endPoint y: 289, distance: 170.4
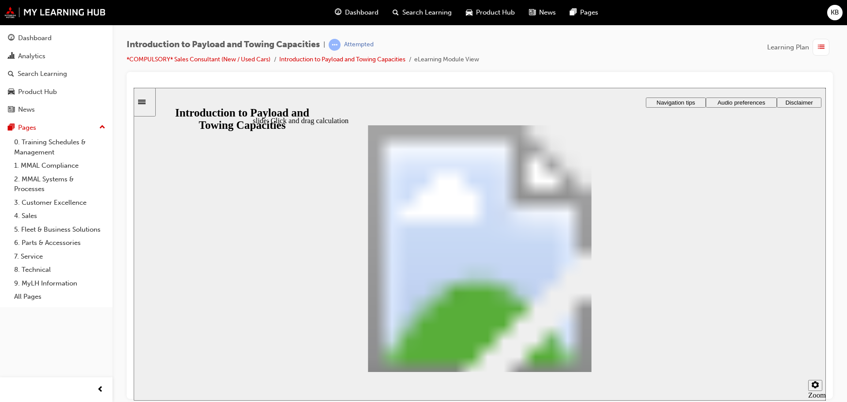
drag, startPoint x: 295, startPoint y: 238, endPoint x: 502, endPoint y: 289, distance: 214.1
drag, startPoint x: 286, startPoint y: 232, endPoint x: 518, endPoint y: 285, distance: 237.9
drag, startPoint x: 284, startPoint y: 230, endPoint x: 508, endPoint y: 281, distance: 229.8
drag, startPoint x: 423, startPoint y: 238, endPoint x: 523, endPoint y: 283, distance: 108.8
checkbox input "true"
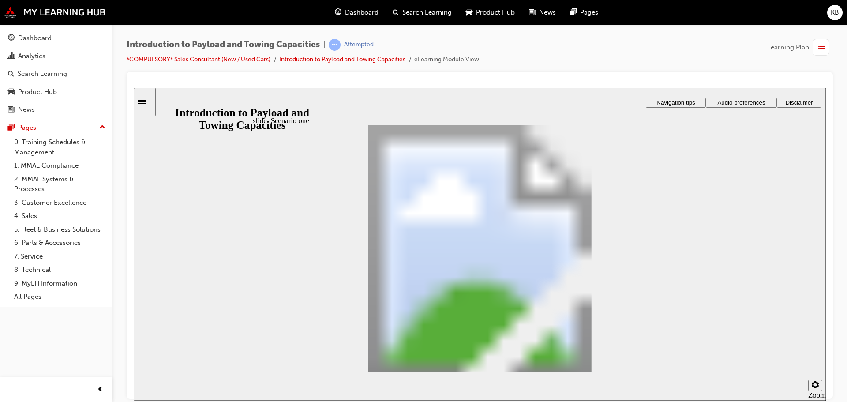
checkbox input "true"
drag, startPoint x: 350, startPoint y: 219, endPoint x: 452, endPoint y: 266, distance: 112.3
drag, startPoint x: 343, startPoint y: 226, endPoint x: 457, endPoint y: 279, distance: 124.9
drag, startPoint x: 338, startPoint y: 224, endPoint x: 443, endPoint y: 270, distance: 114.4
drag, startPoint x: 345, startPoint y: 227, endPoint x: 453, endPoint y: 285, distance: 122.8
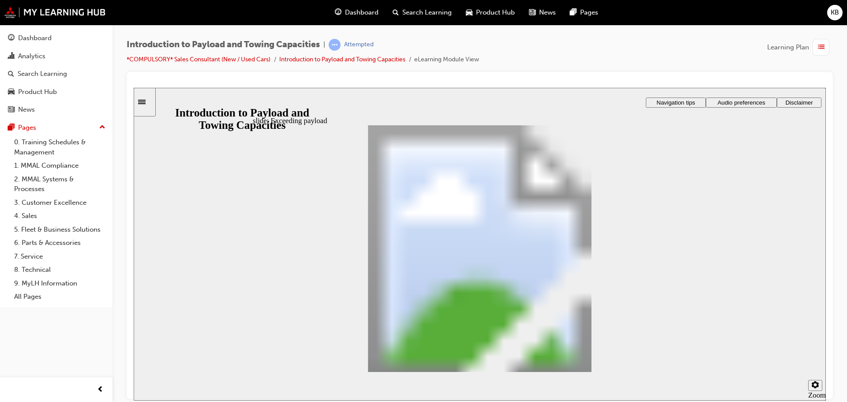
drag, startPoint x: 320, startPoint y: 224, endPoint x: 602, endPoint y: 270, distance: 286.1
drag, startPoint x: 306, startPoint y: 230, endPoint x: 439, endPoint y: 292, distance: 147.4
drag, startPoint x: 300, startPoint y: 234, endPoint x: 468, endPoint y: 296, distance: 178.6
drag, startPoint x: 300, startPoint y: 222, endPoint x: 562, endPoint y: 283, distance: 268.6
drag, startPoint x: 338, startPoint y: 238, endPoint x: 431, endPoint y: 326, distance: 128.2
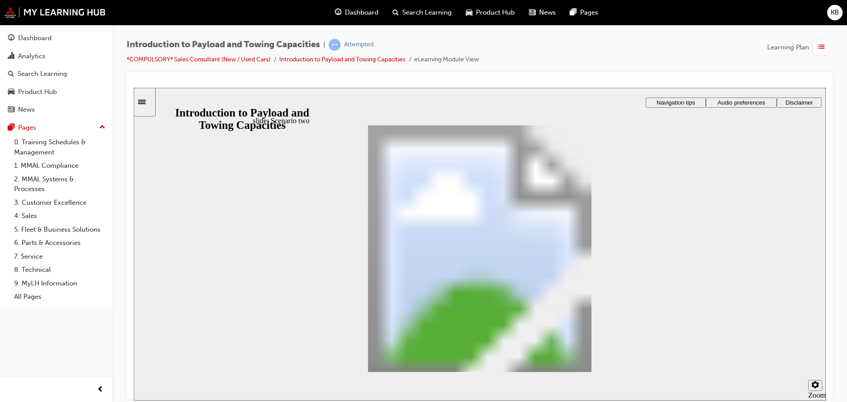
radio input "false"
radio input "true"
drag, startPoint x: 470, startPoint y: 280, endPoint x: 676, endPoint y: 345, distance: 216.1
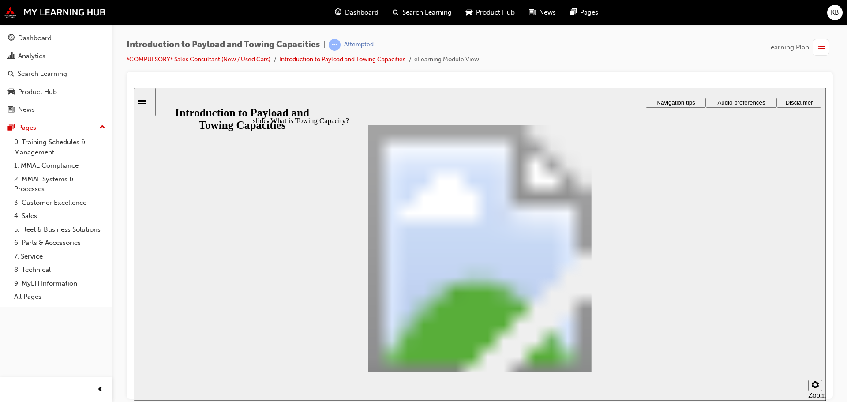
drag, startPoint x: 325, startPoint y: 254, endPoint x: 354, endPoint y: 255, distance: 29.1
radio input "true"
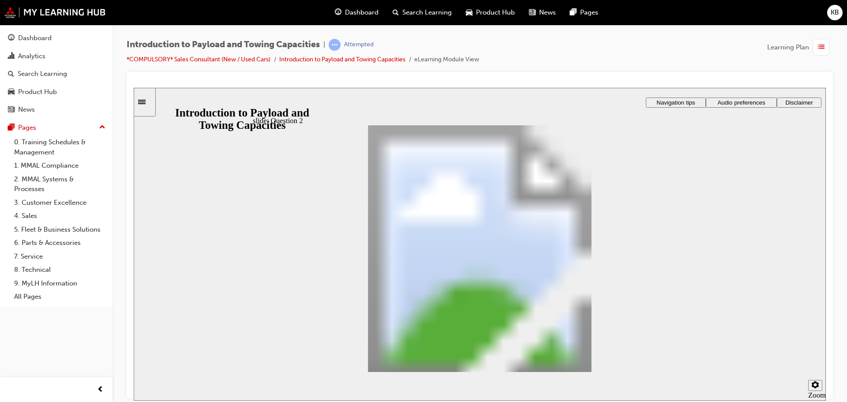
drag, startPoint x: 473, startPoint y: 309, endPoint x: 455, endPoint y: 218, distance: 92.6
drag, startPoint x: 574, startPoint y: 315, endPoint x: 391, endPoint y: 250, distance: 194.1
drag, startPoint x: 442, startPoint y: 220, endPoint x: 477, endPoint y: 243, distance: 42.1
drag, startPoint x: 484, startPoint y: 233, endPoint x: 504, endPoint y: 242, distance: 21.7
drag, startPoint x: 571, startPoint y: 286, endPoint x: 461, endPoint y: 219, distance: 128.3
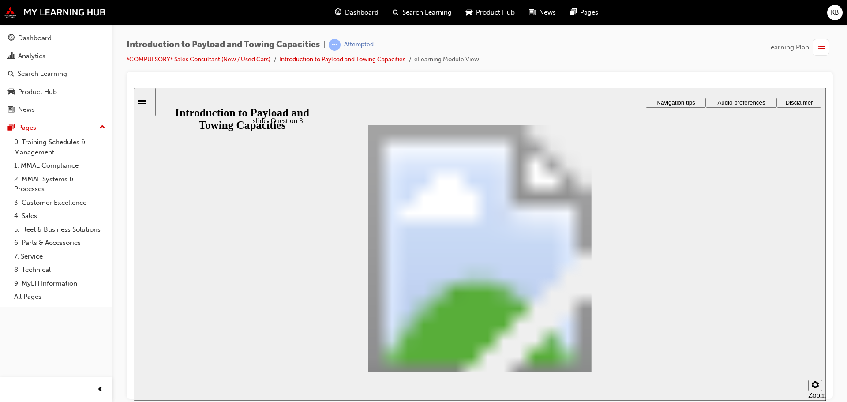
checkbox input "true"
drag, startPoint x: 423, startPoint y: 192, endPoint x: 502, endPoint y: 285, distance: 121.7
drag, startPoint x: 409, startPoint y: 194, endPoint x: 467, endPoint y: 234, distance: 70.6
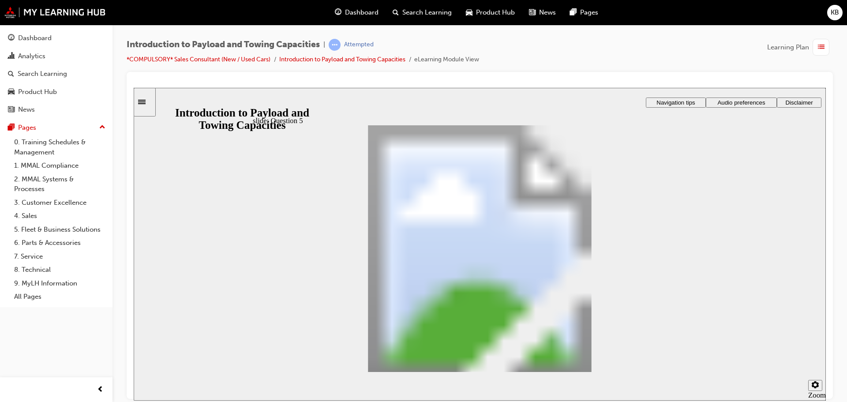
drag, startPoint x: 422, startPoint y: 196, endPoint x: 481, endPoint y: 318, distance: 136.3
drag, startPoint x: 409, startPoint y: 195, endPoint x: 479, endPoint y: 263, distance: 98.0
drag, startPoint x: 453, startPoint y: 197, endPoint x: 526, endPoint y: 316, distance: 139.6
drag, startPoint x: 440, startPoint y: 203, endPoint x: 491, endPoint y: 243, distance: 64.4
drag, startPoint x: 462, startPoint y: 199, endPoint x: 507, endPoint y: 261, distance: 76.9
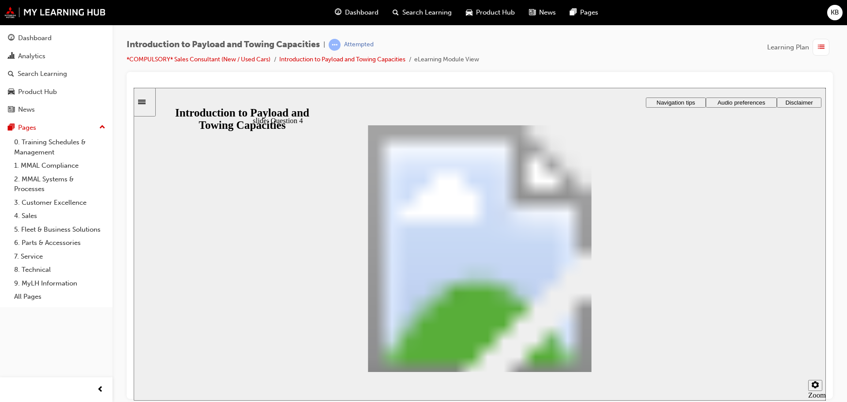
drag, startPoint x: 453, startPoint y: 197, endPoint x: 509, endPoint y: 289, distance: 108.0
checkbox input "true"
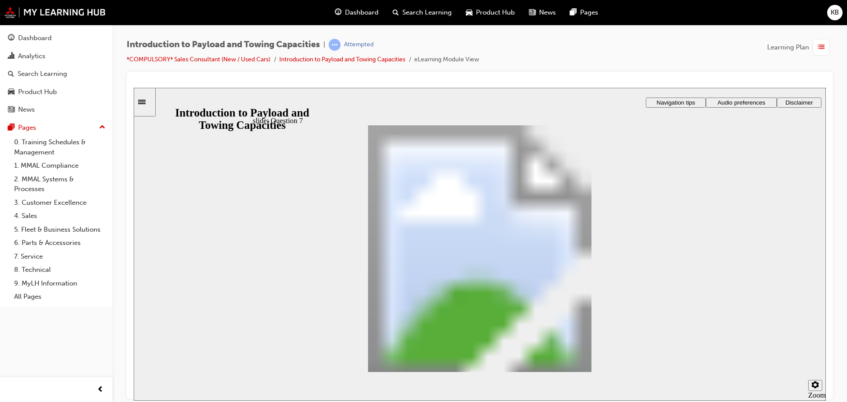
radio input "true"
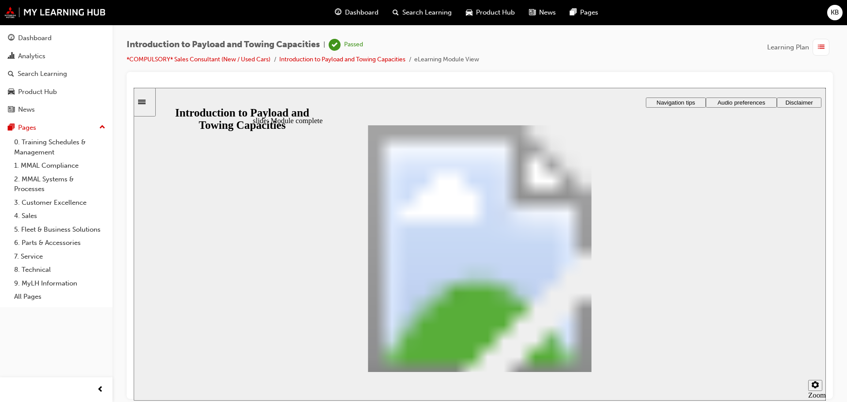
click at [45, 39] on div "Dashboard" at bounding box center [35, 38] width 34 height 10
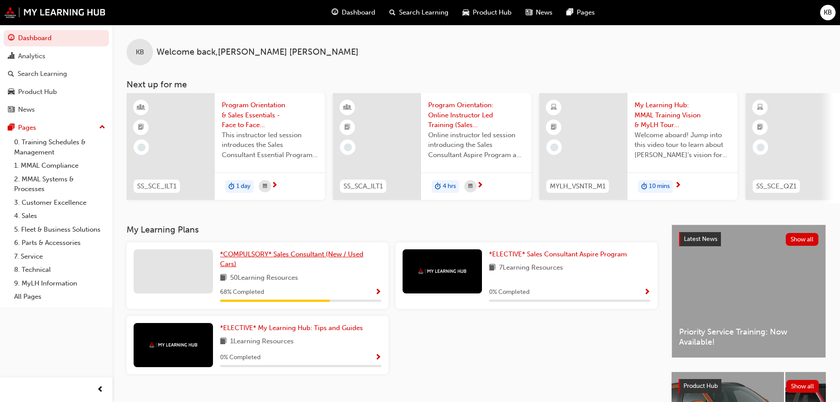
click at [264, 254] on span "*COMPULSORY* Sales Consultant (New / Used Cars)" at bounding box center [291, 259] width 143 height 18
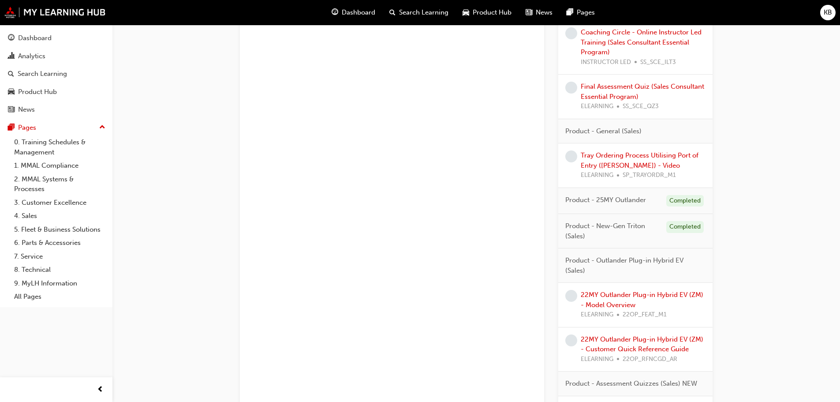
scroll to position [719, 0]
